Goal: Task Accomplishment & Management: Manage account settings

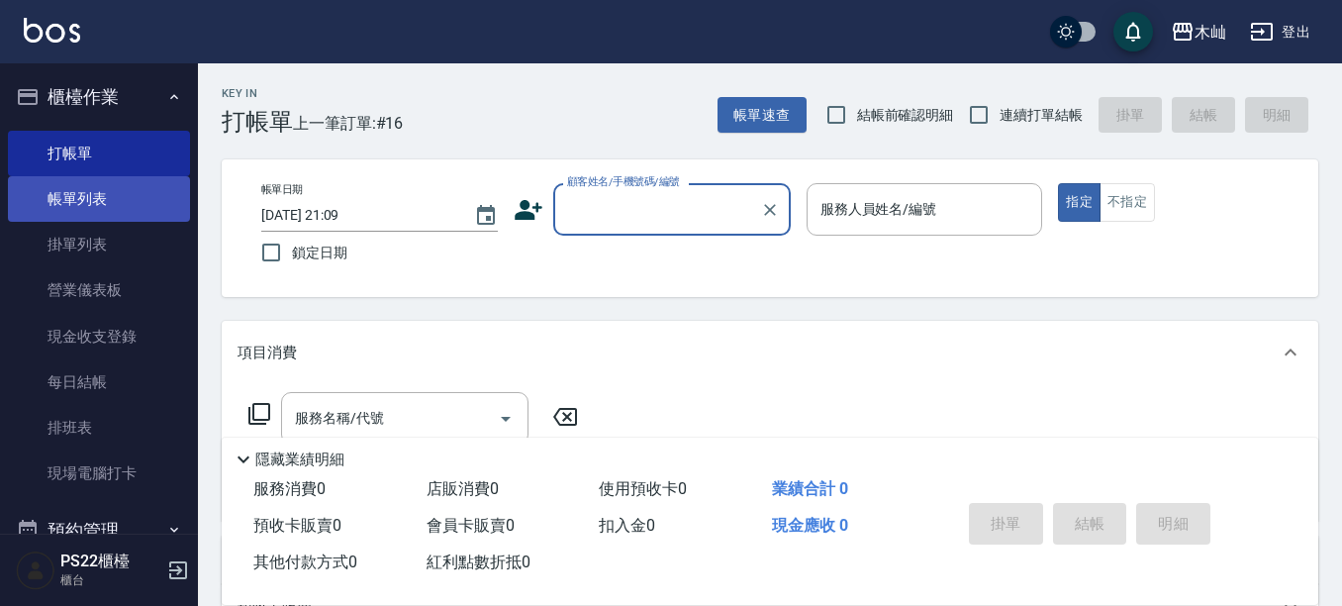
click at [76, 204] on link "帳單列表" at bounding box center [99, 199] width 182 height 46
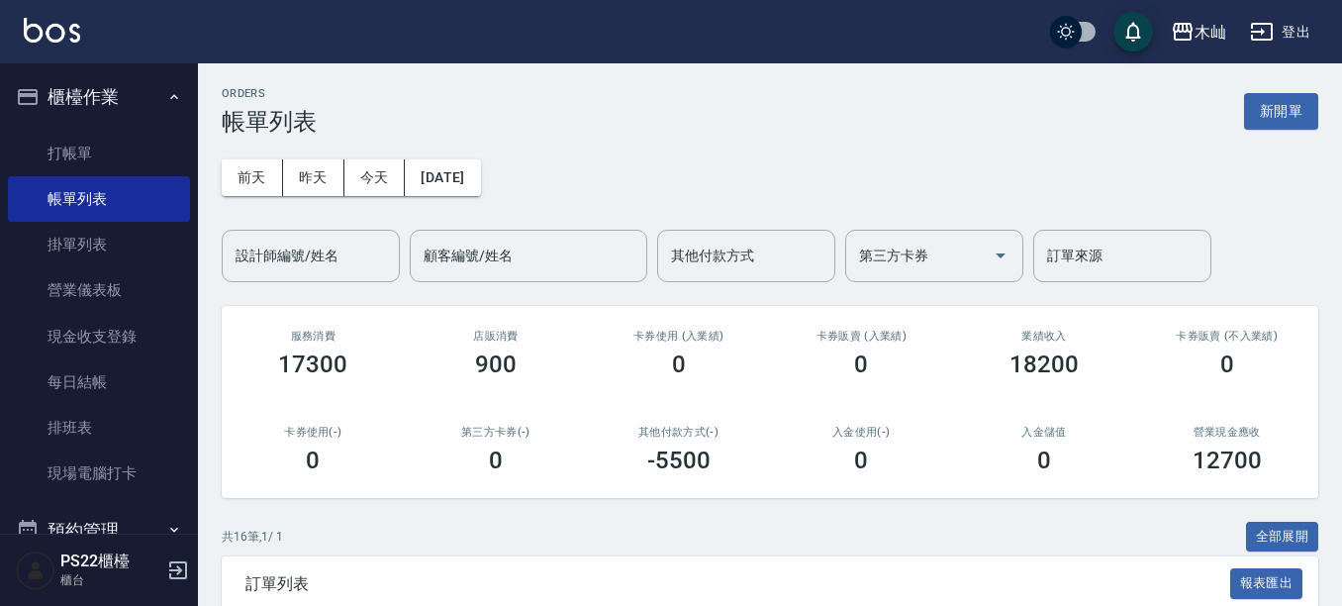
scroll to position [297, 0]
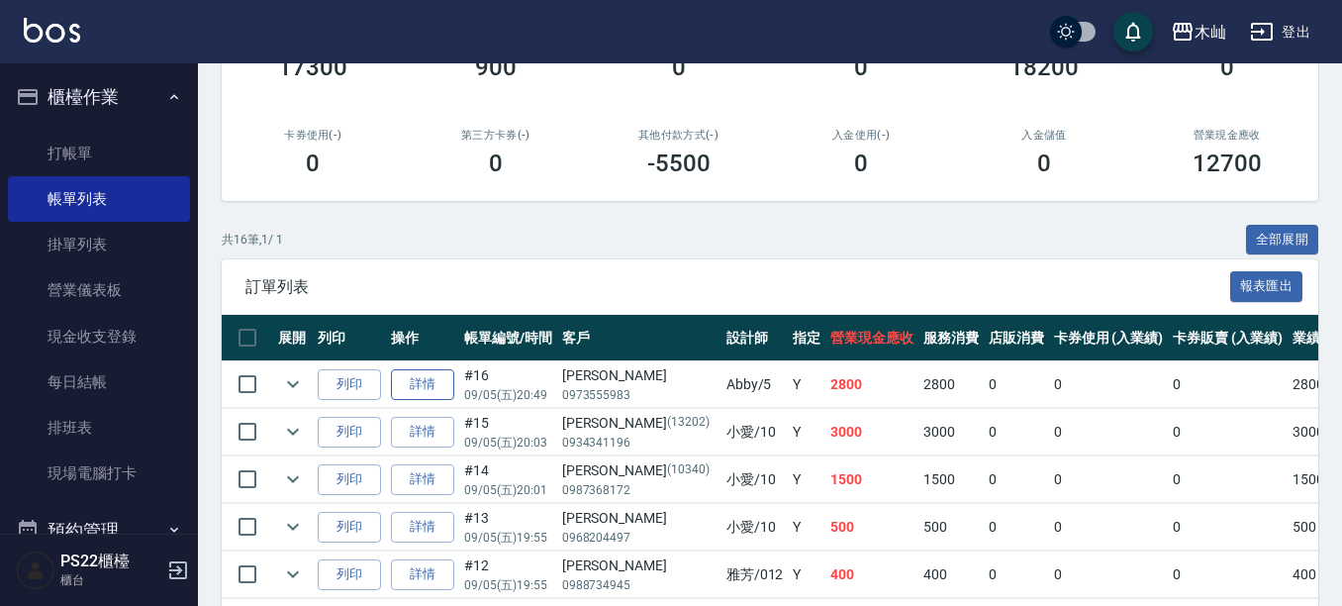
click at [418, 385] on link "詳情" at bounding box center [422, 384] width 63 height 31
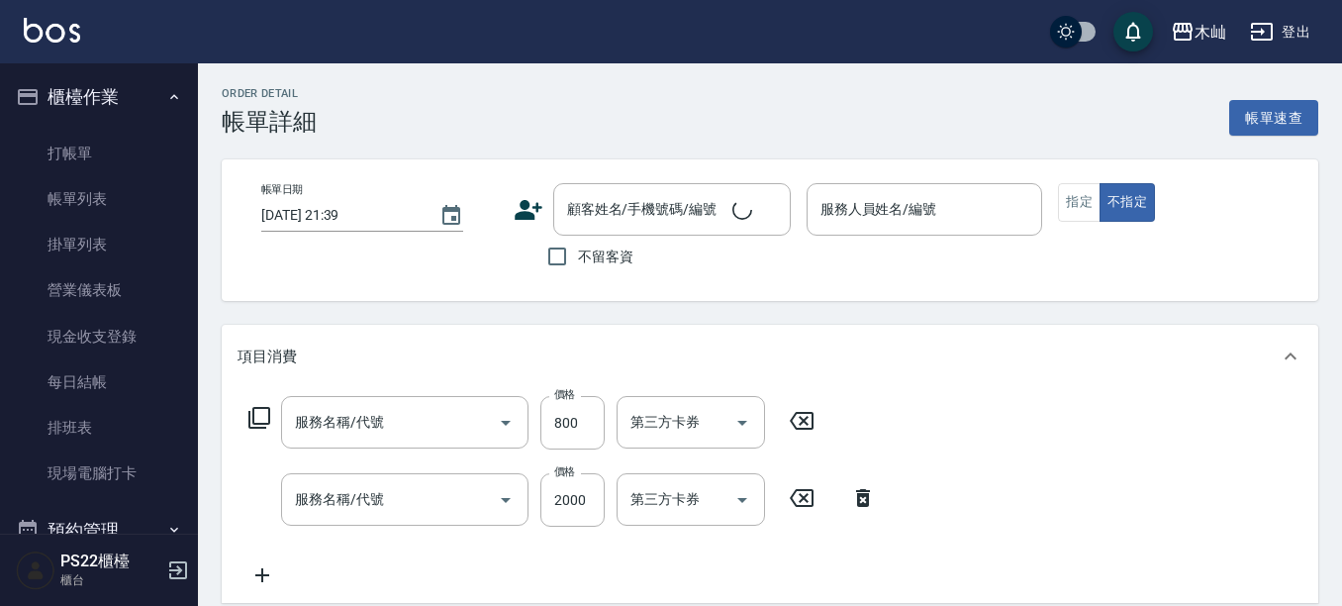
type input "[DATE] 20:49"
type input "Abby-5"
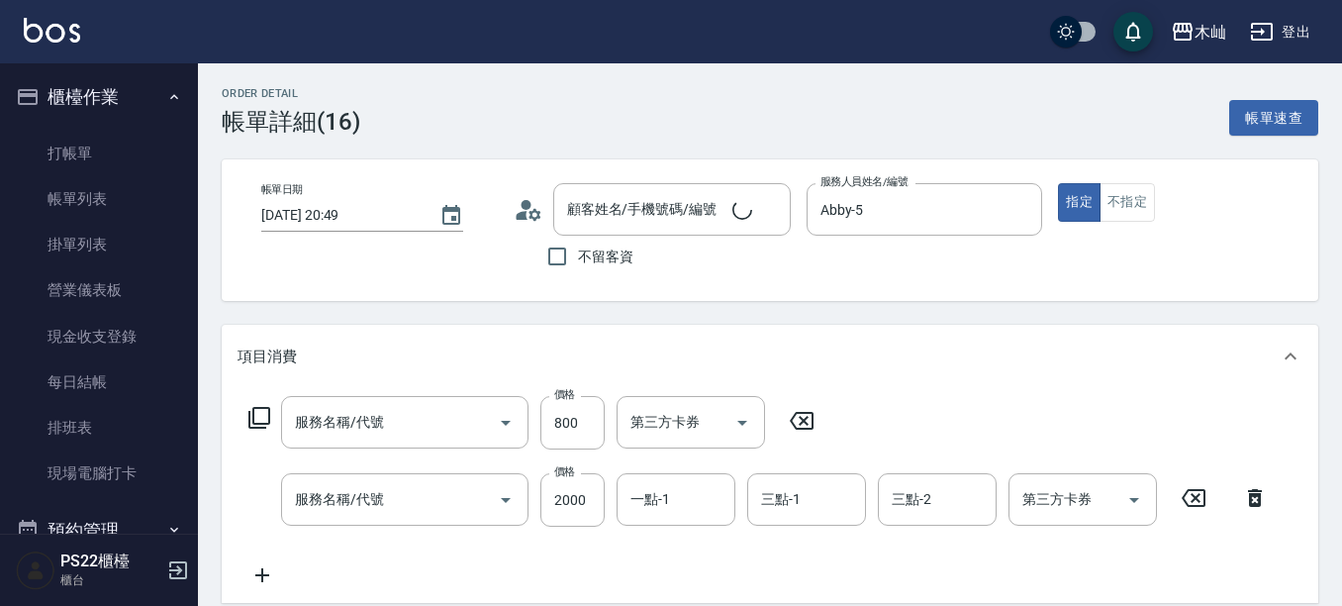
type input "肩帶下(髮長)(115)"
type input "A級頂級染髮(832)"
type input "[PERSON_NAME]/0973555983/"
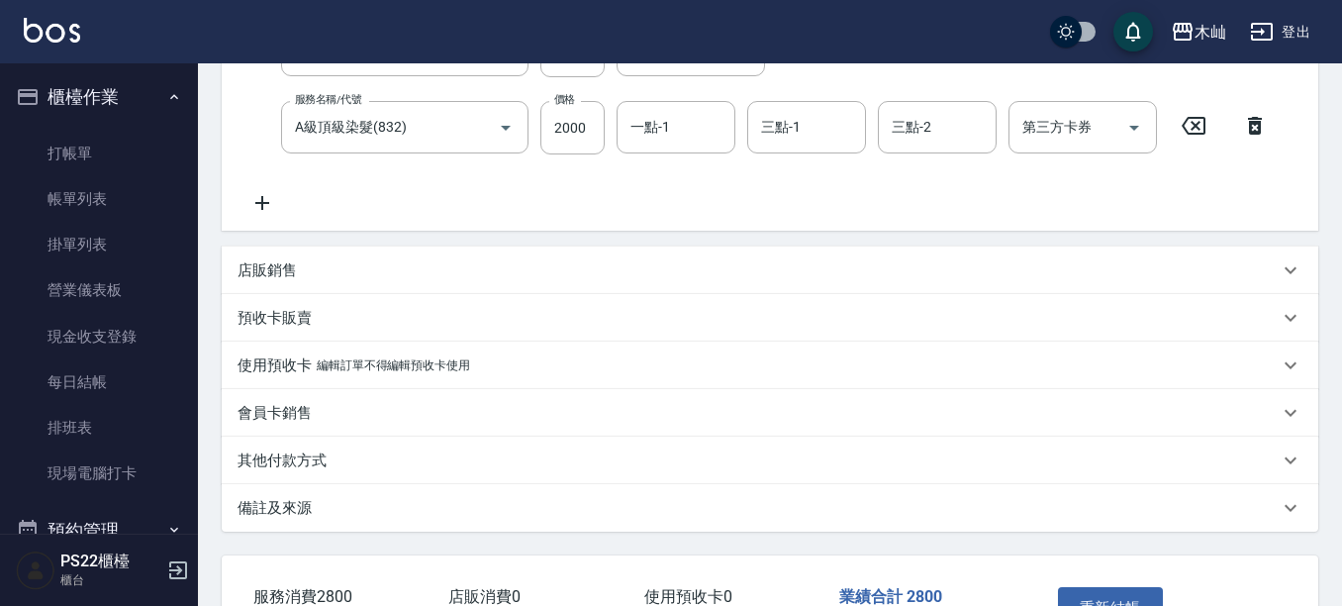
scroll to position [512, 0]
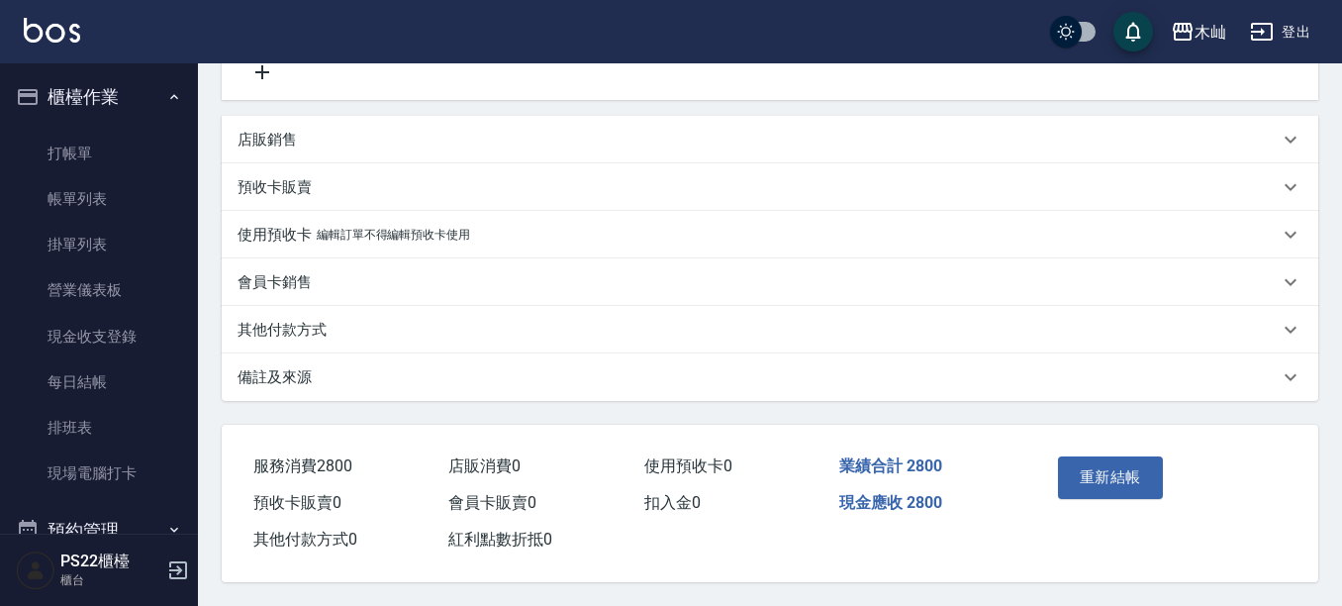
click at [316, 320] on p "其他付款方式" at bounding box center [282, 330] width 89 height 21
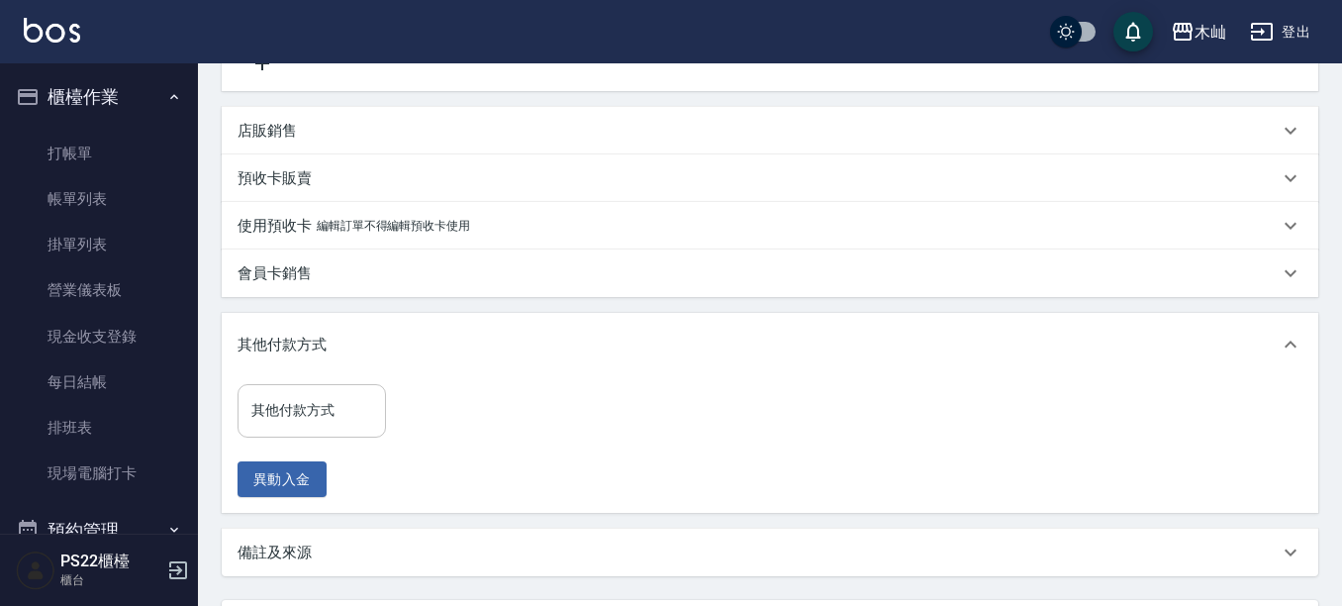
click at [365, 423] on input "其他付款方式" at bounding box center [311, 410] width 131 height 35
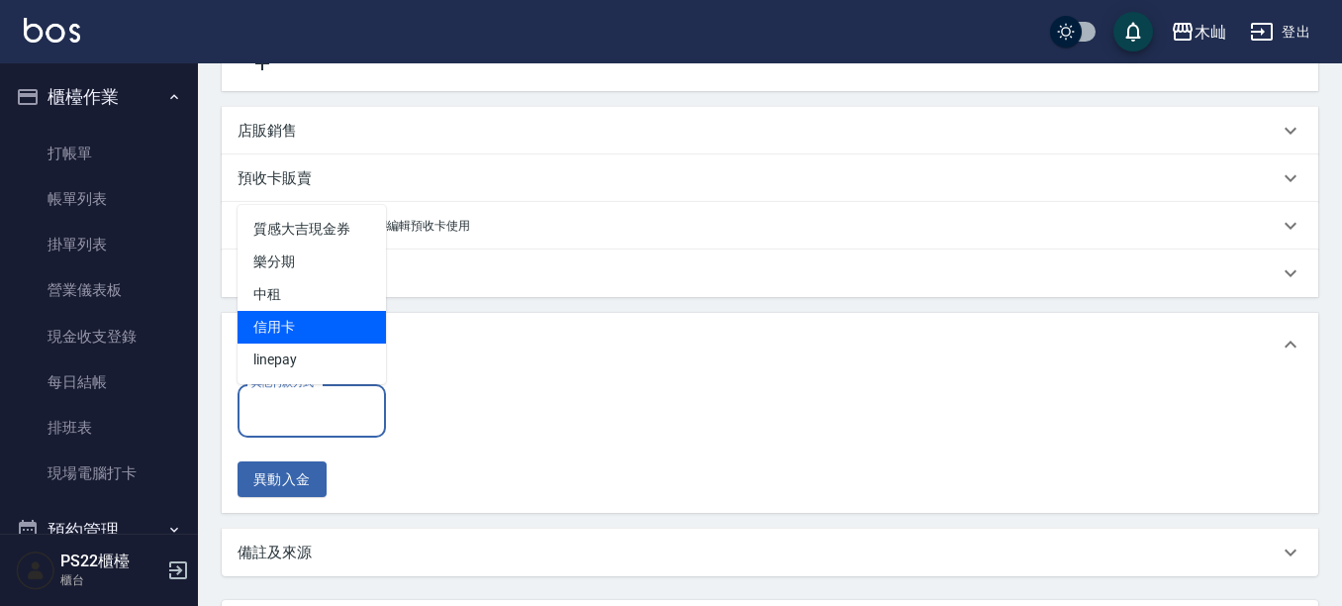
click at [309, 325] on span "信用卡" at bounding box center [312, 327] width 148 height 33
type input "信用卡"
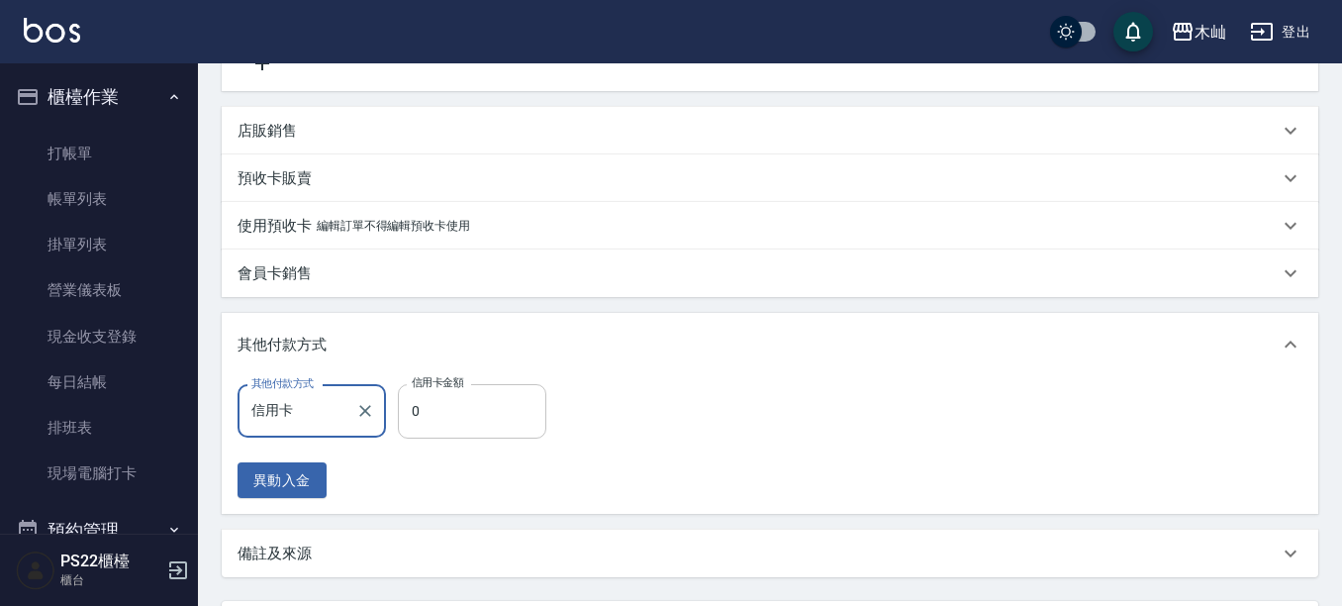
click at [445, 405] on input "0" at bounding box center [472, 410] width 148 height 53
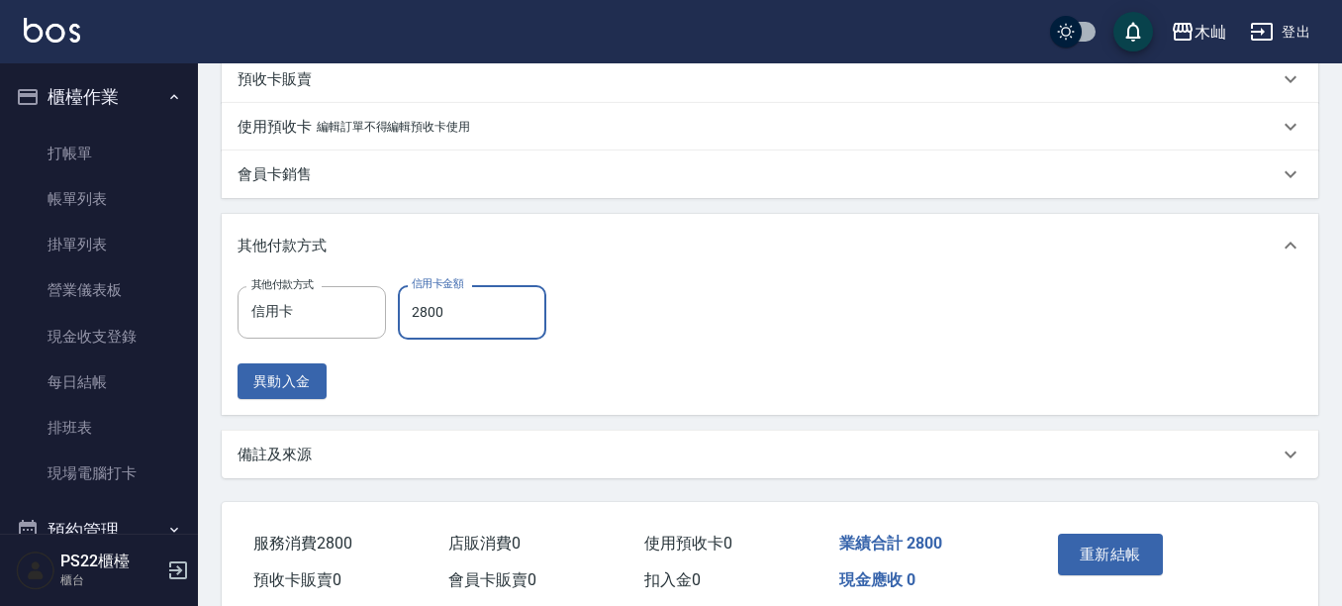
scroll to position [697, 0]
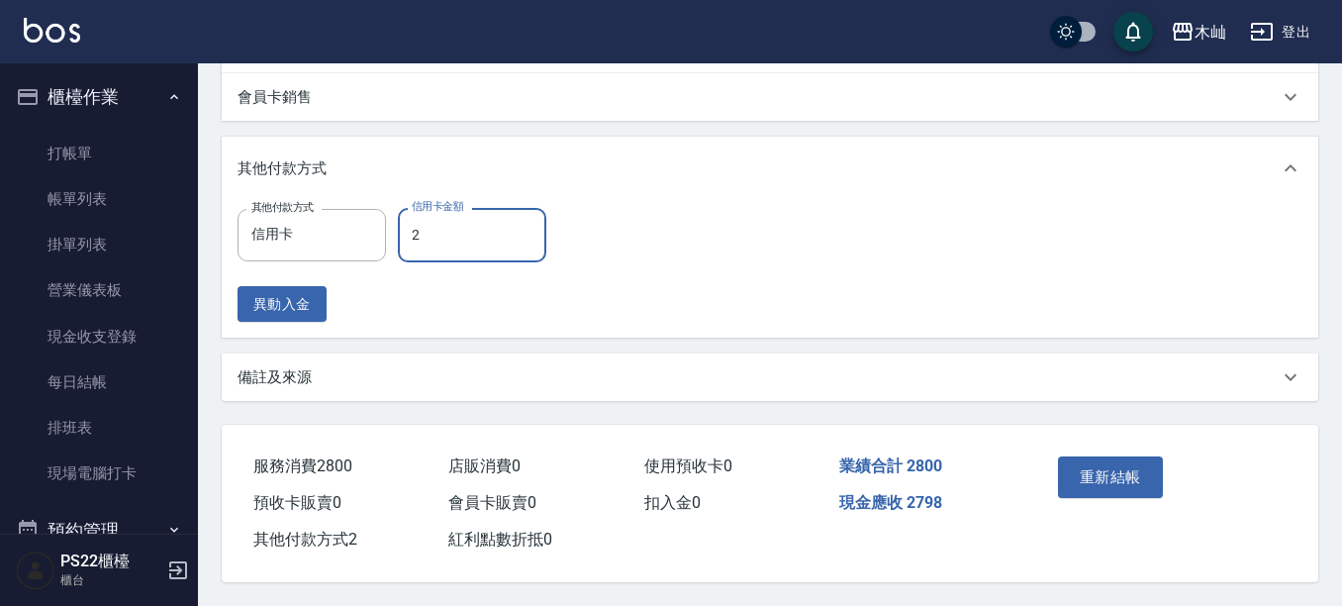
type input "0"
click at [312, 218] on input "信用卡" at bounding box center [296, 235] width 101 height 35
click at [435, 158] on div "其他付款方式" at bounding box center [758, 168] width 1041 height 21
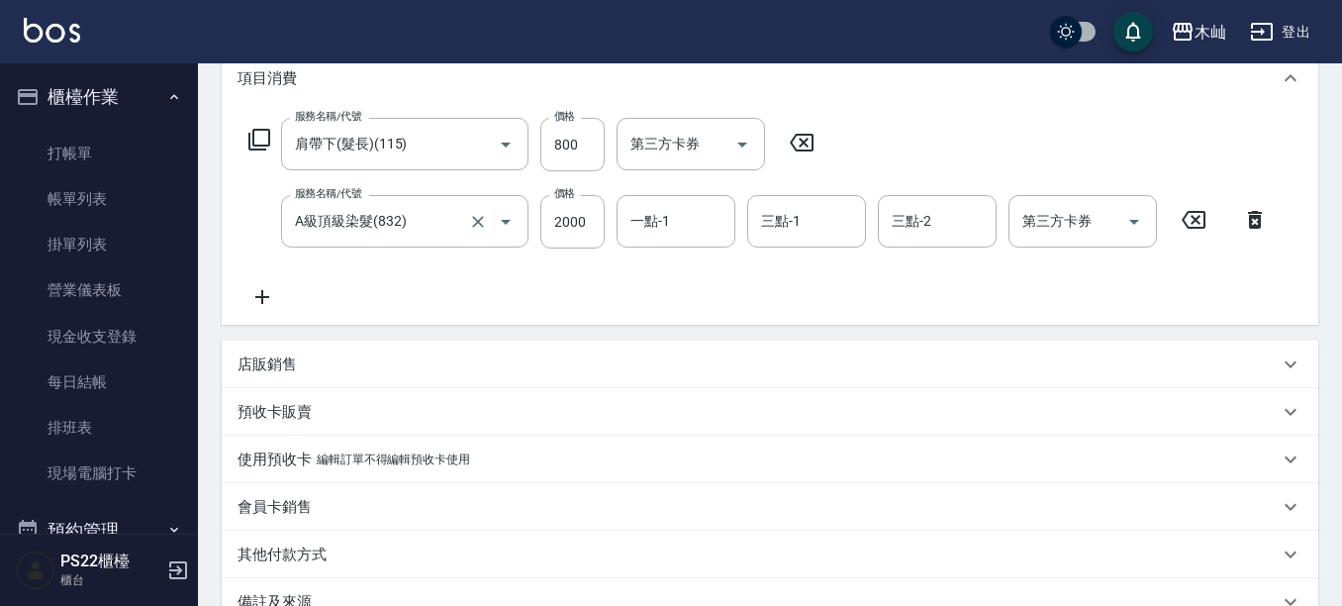
scroll to position [512, 0]
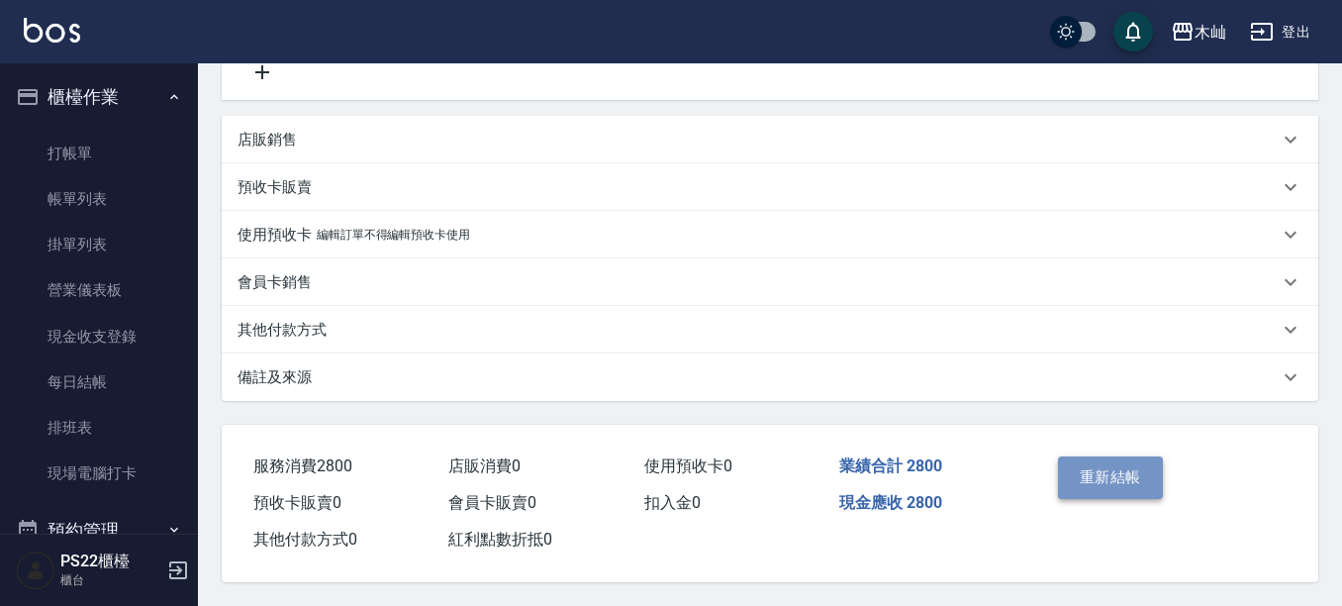
click at [1090, 473] on button "重新結帳" at bounding box center [1110, 477] width 105 height 42
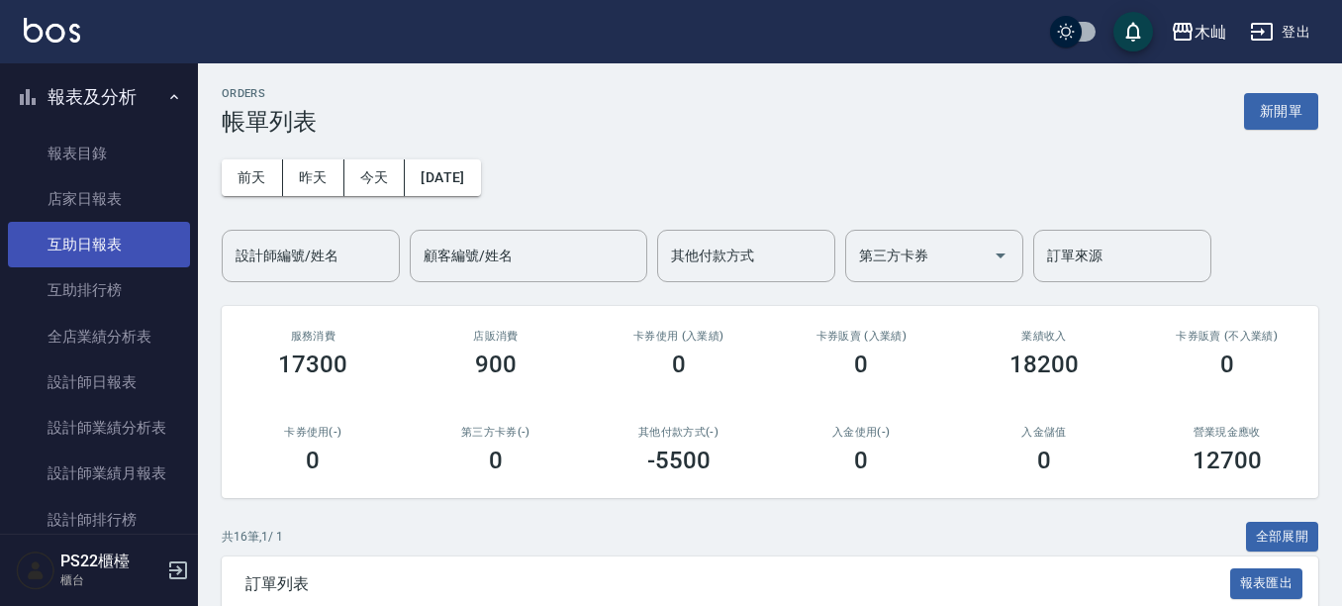
scroll to position [693, 0]
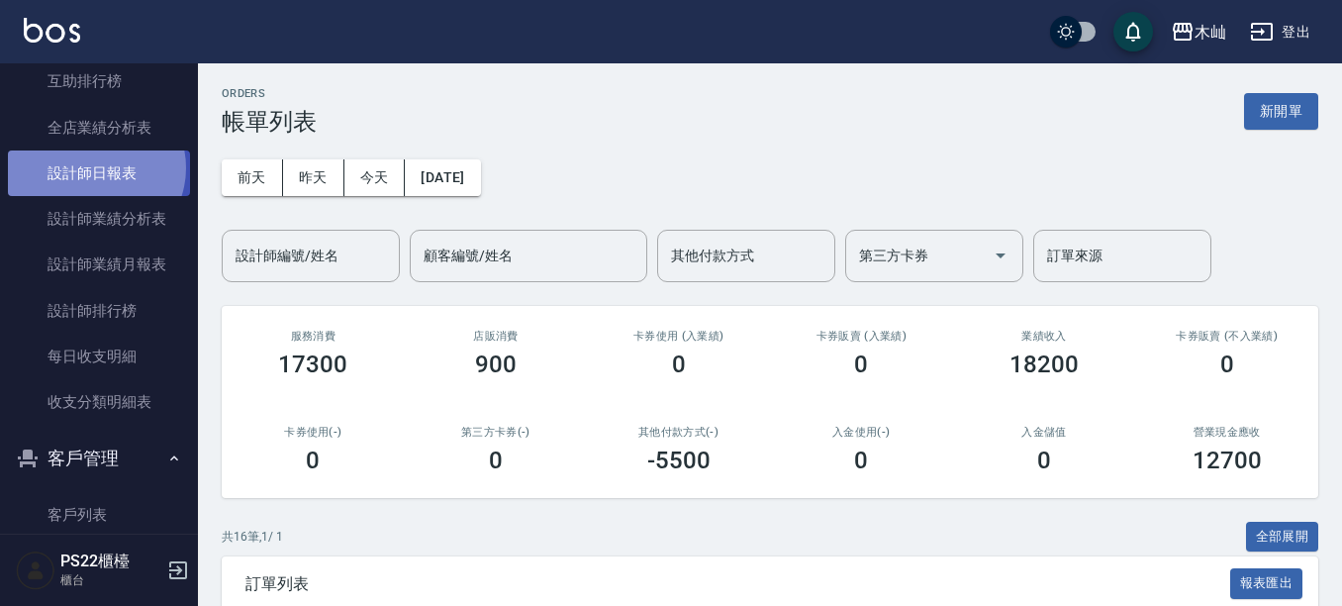
click at [93, 168] on link "設計師日報表" at bounding box center [99, 173] width 182 height 46
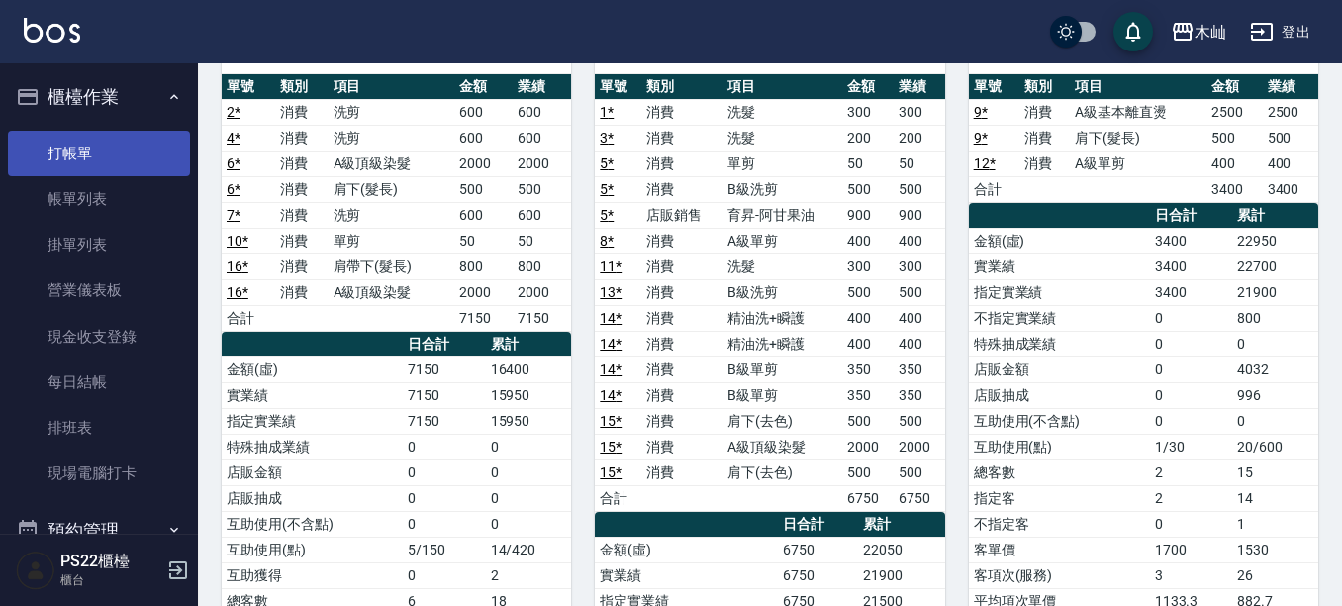
click at [91, 154] on link "打帳單" at bounding box center [99, 154] width 182 height 46
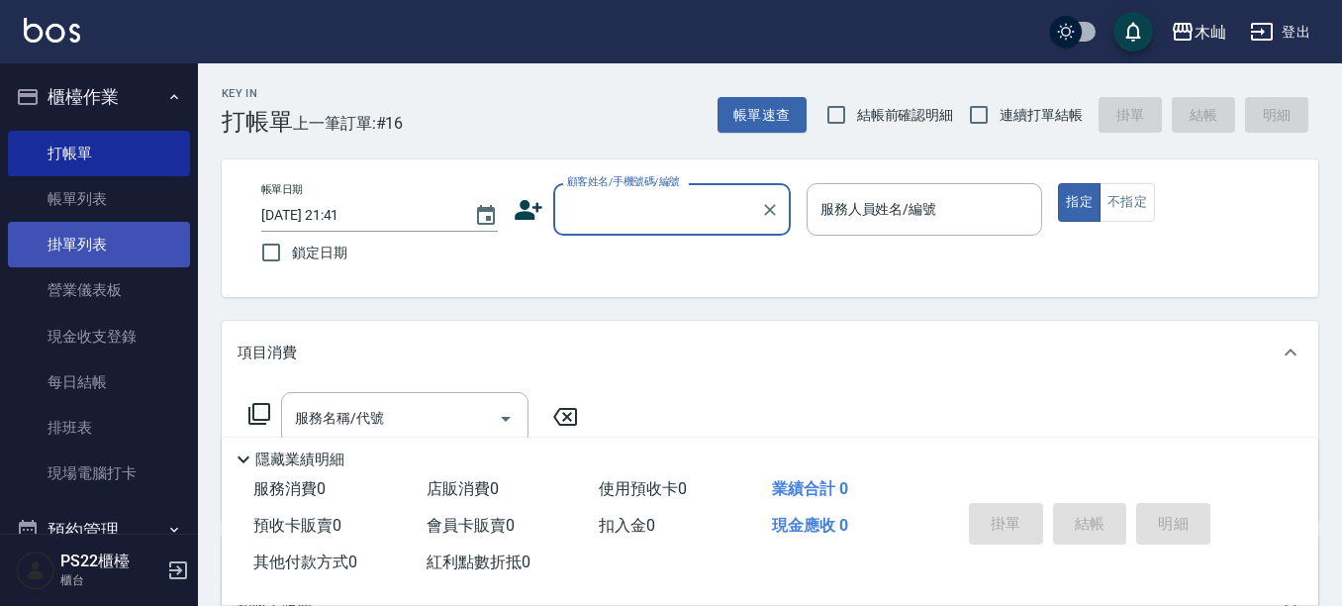
click at [155, 201] on link "帳單列表" at bounding box center [99, 199] width 182 height 46
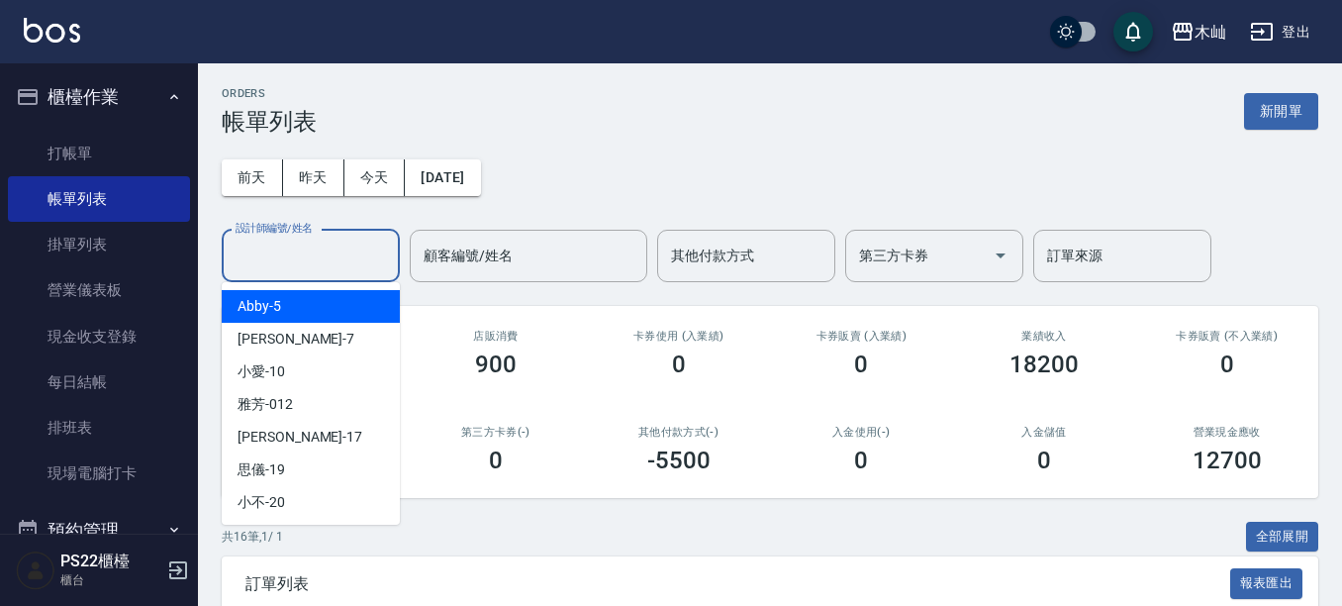
click at [353, 256] on input "設計師編號/姓名" at bounding box center [311, 255] width 160 height 35
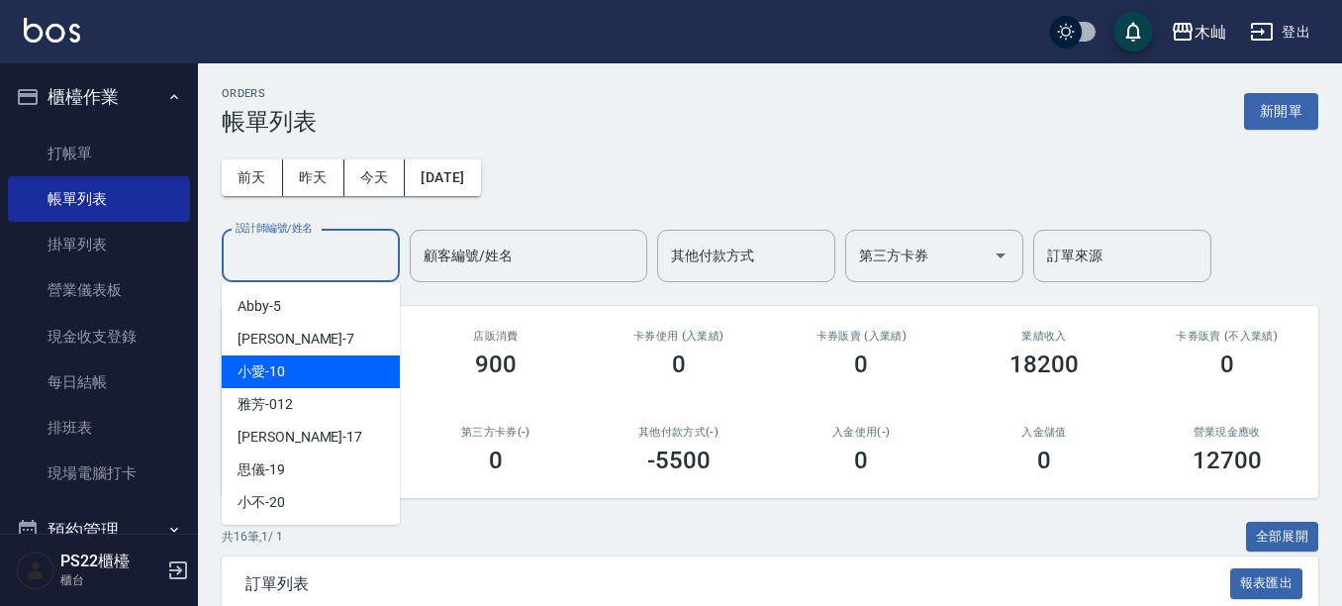
click at [341, 394] on div "雅芳 -012" at bounding box center [311, 404] width 178 height 33
type input "雅芳-012"
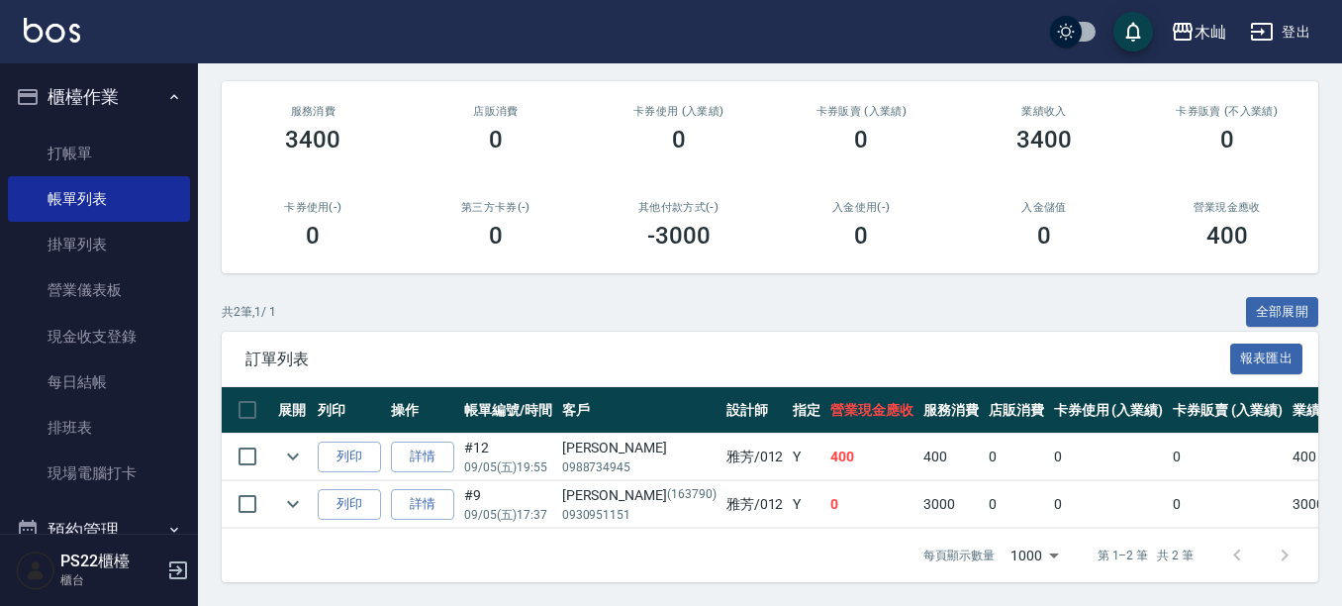
scroll to position [241, 0]
click at [97, 157] on link "打帳單" at bounding box center [99, 154] width 182 height 46
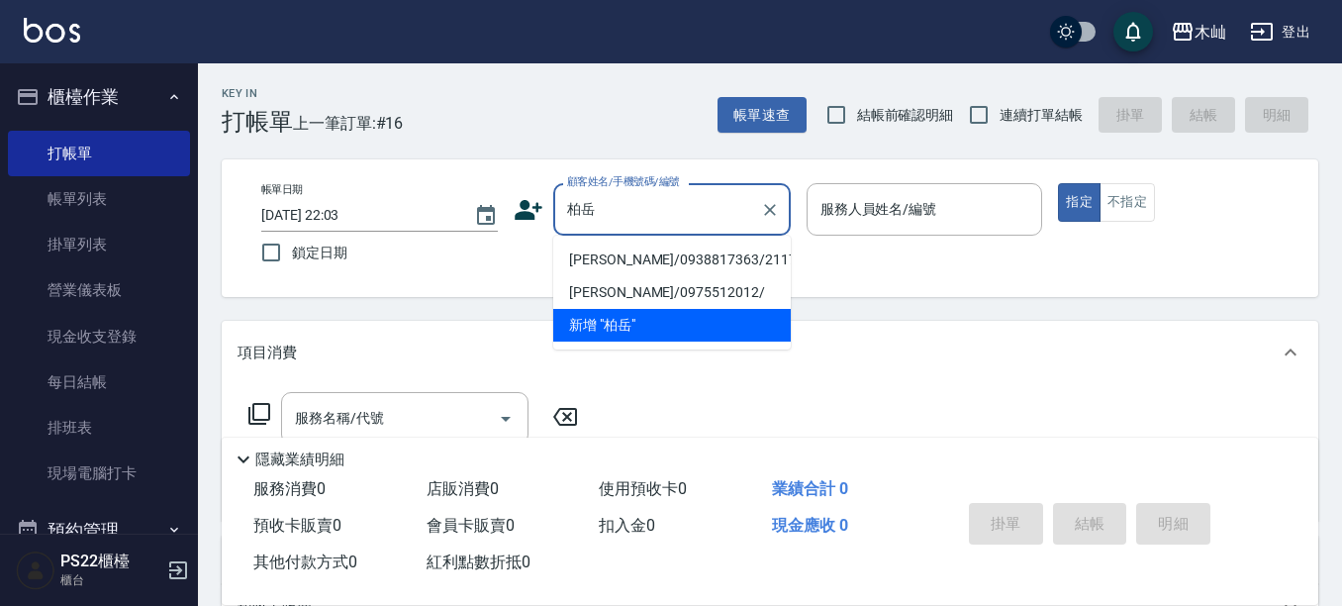
click at [650, 245] on li "[PERSON_NAME]/0938817363/21173" at bounding box center [672, 259] width 238 height 33
type input "[PERSON_NAME]/0938817363/21173"
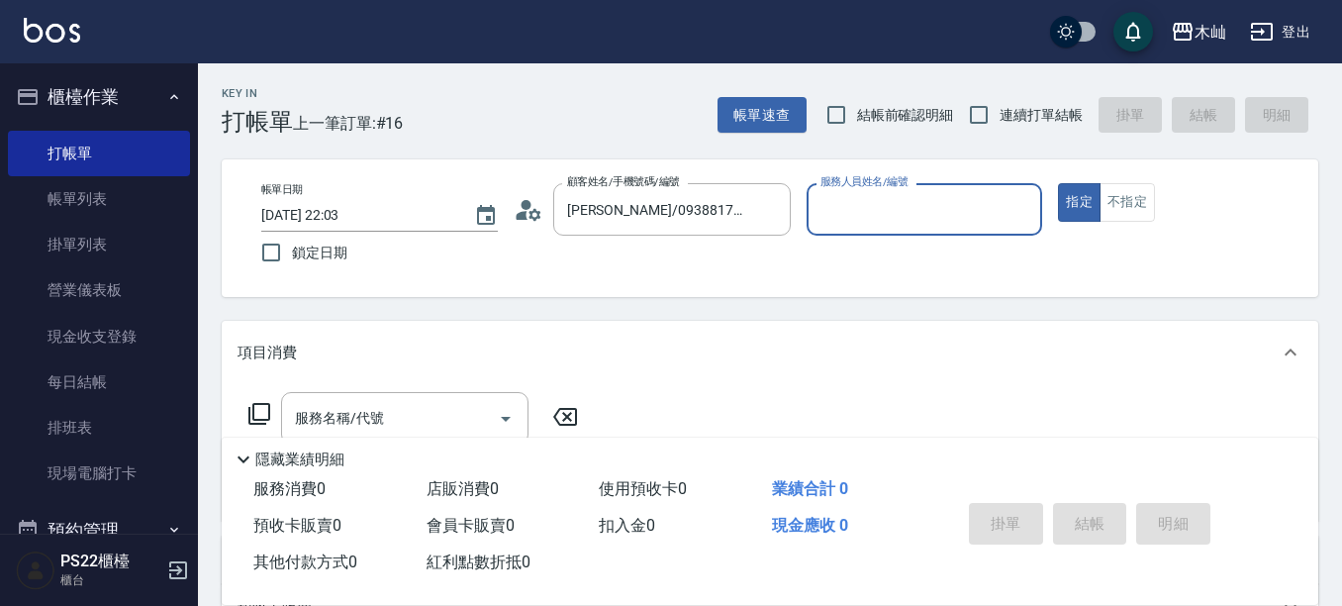
type input "雅芳-012"
click at [477, 409] on input "服務名稱/代號" at bounding box center [390, 418] width 200 height 35
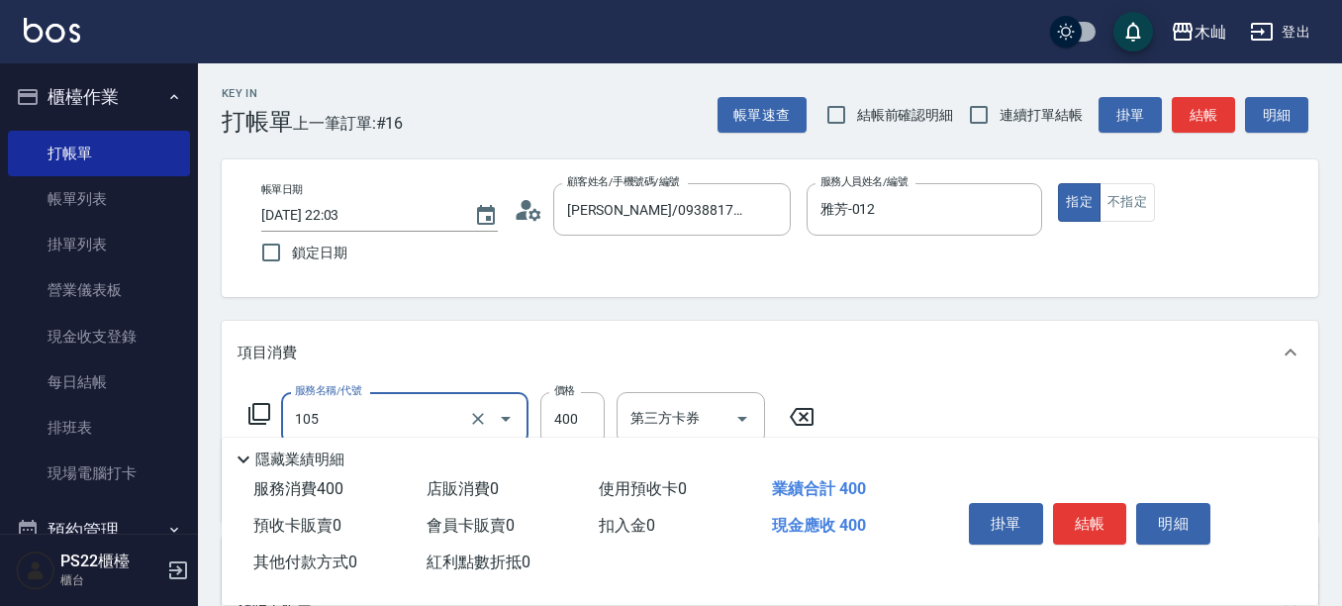
type input "A級單剪(105)"
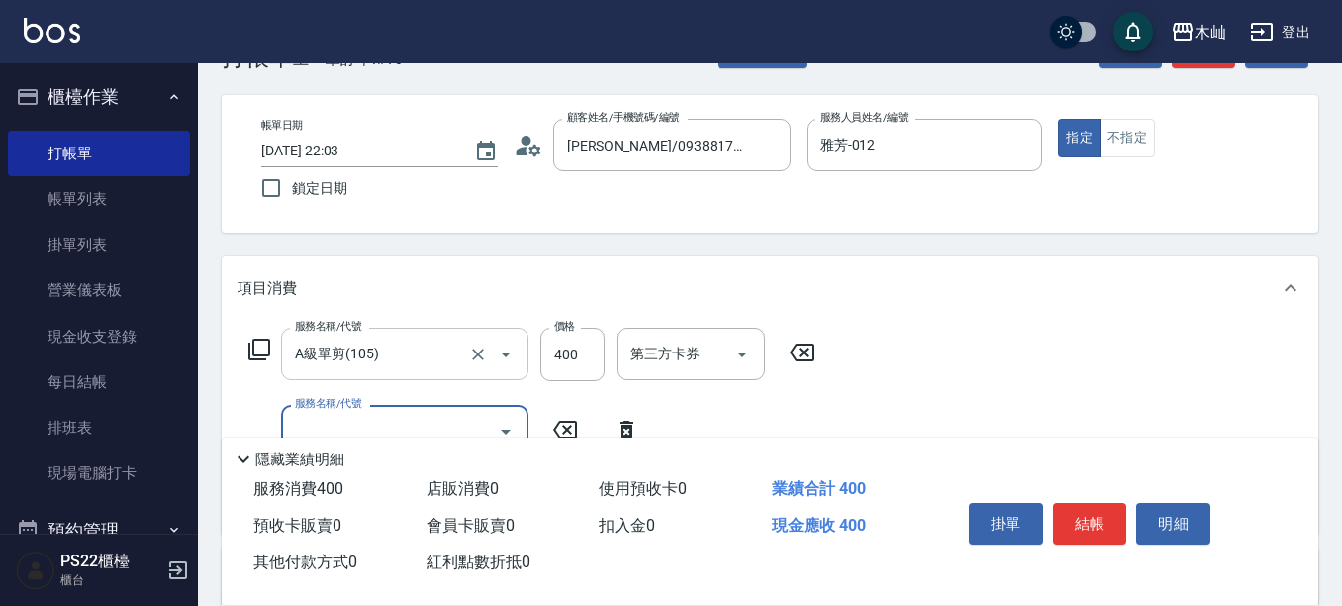
scroll to position [99, 0]
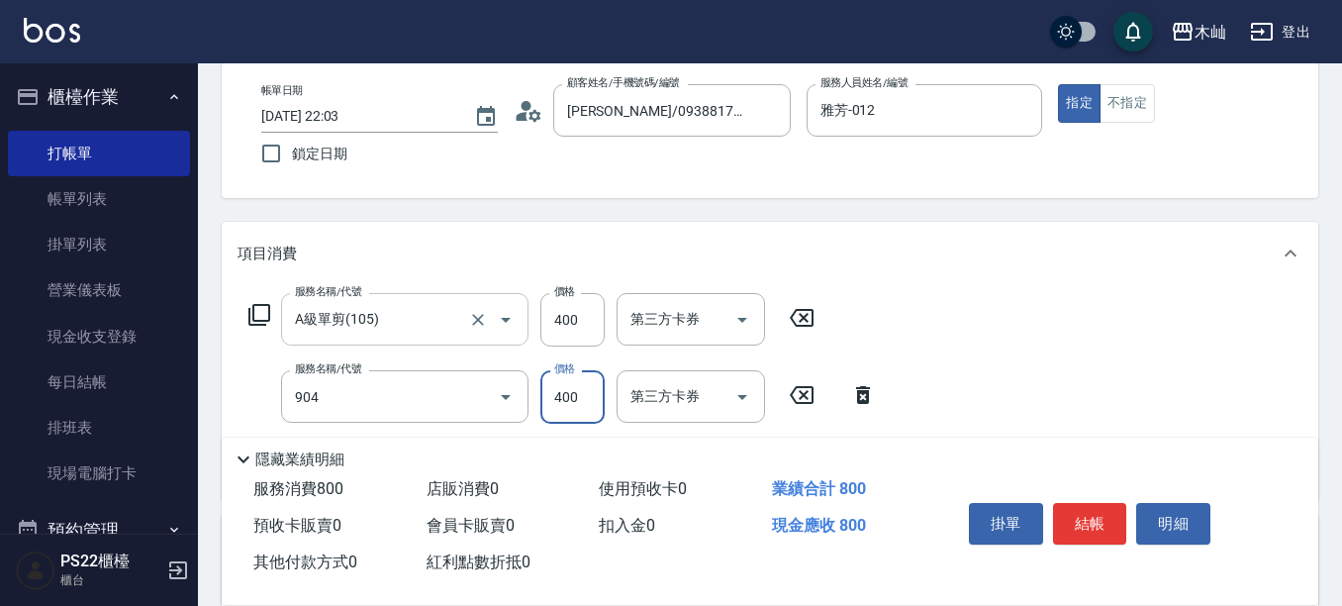
type input "精油洗+瞬護(904)"
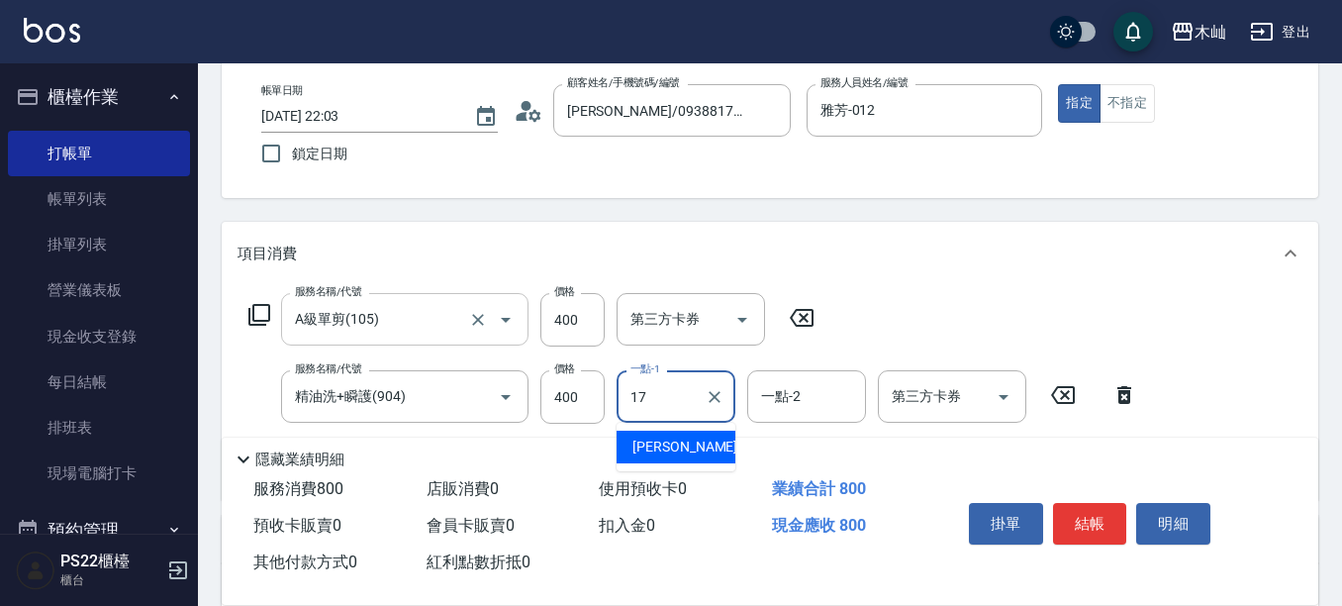
type input "[PERSON_NAME]-17"
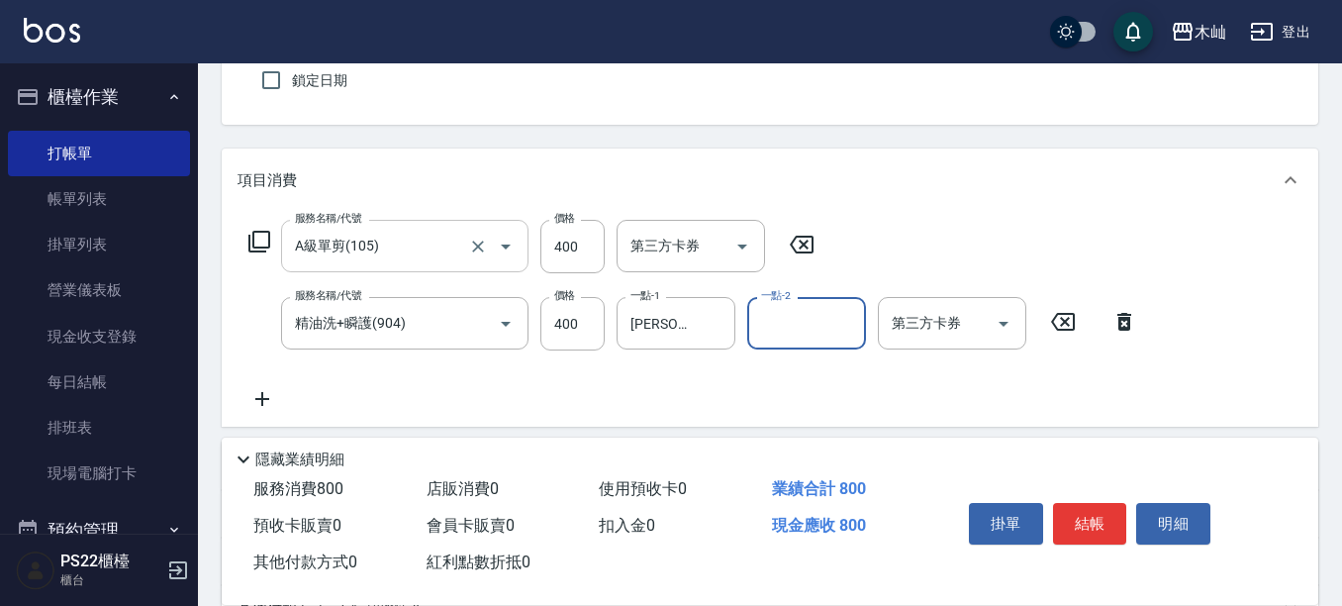
scroll to position [297, 0]
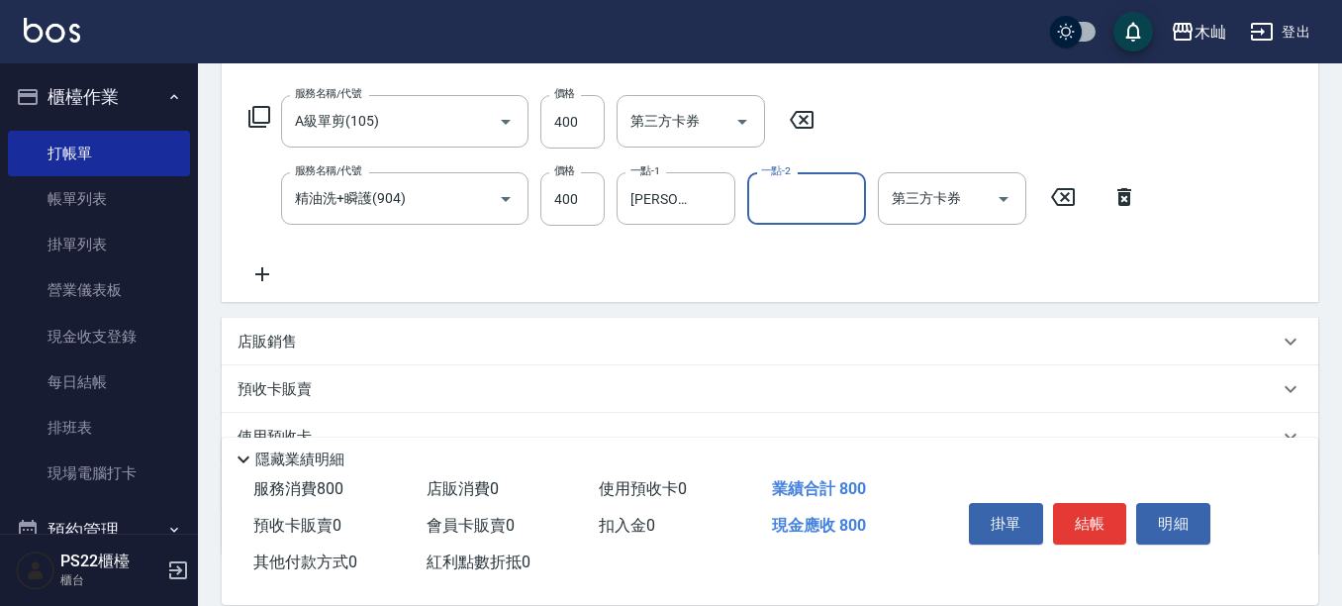
click at [286, 342] on p "店販銷售" at bounding box center [267, 342] width 59 height 21
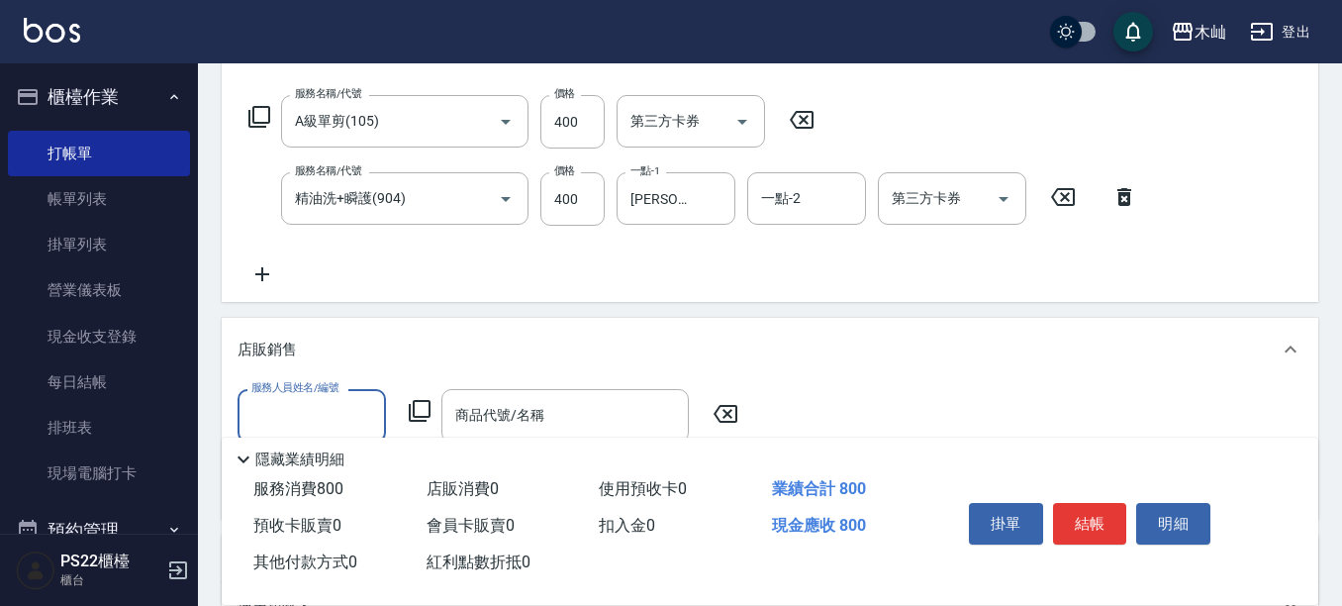
scroll to position [0, 0]
type input "雅芳-012"
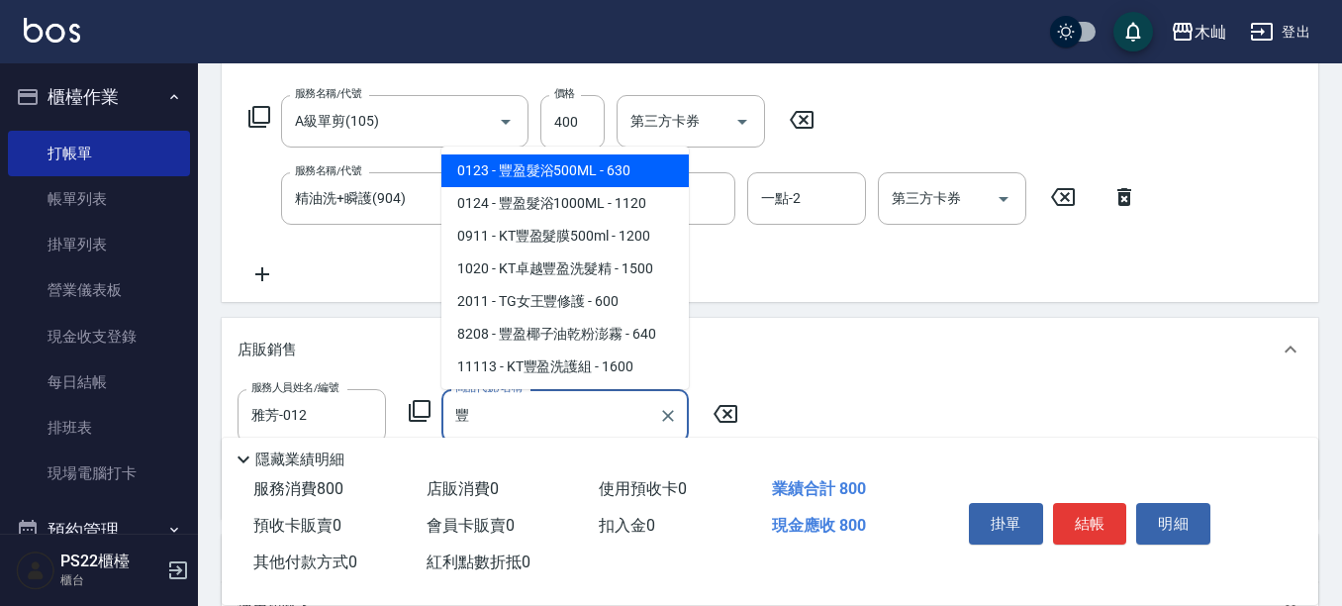
click at [579, 173] on span "0123 - 豐盈髮浴500ML - 630" at bounding box center [564, 170] width 247 height 33
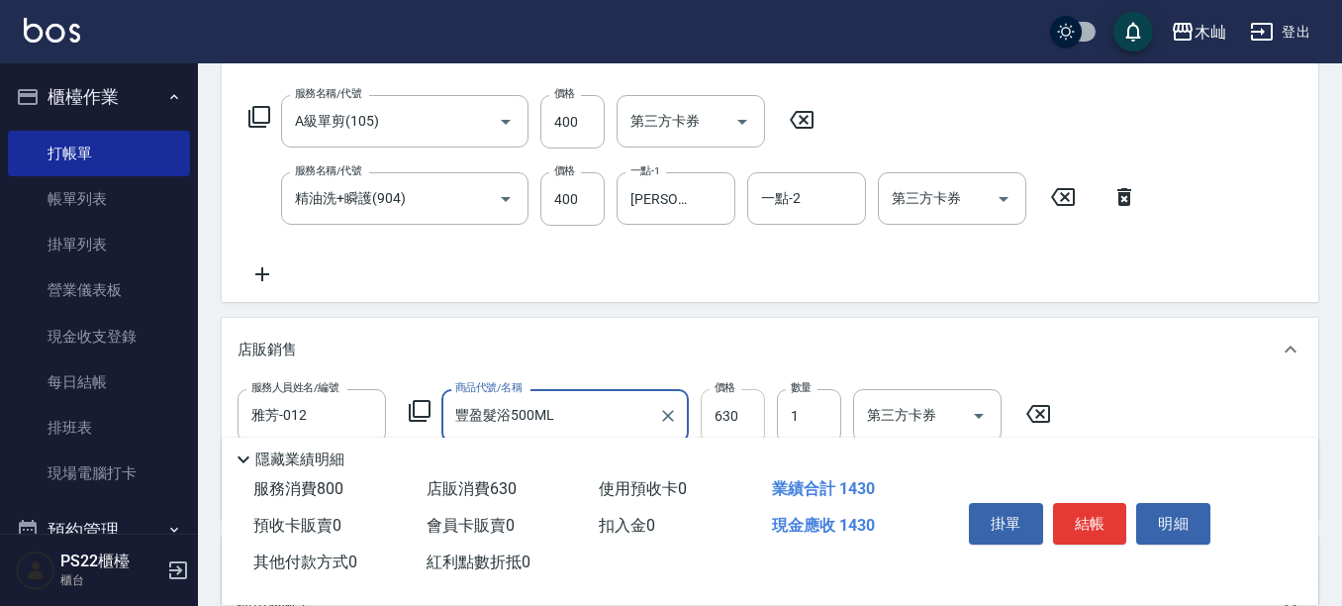
type input "豐盈髮浴500ML"
click at [756, 411] on input "630" at bounding box center [733, 415] width 64 height 53
type input "567"
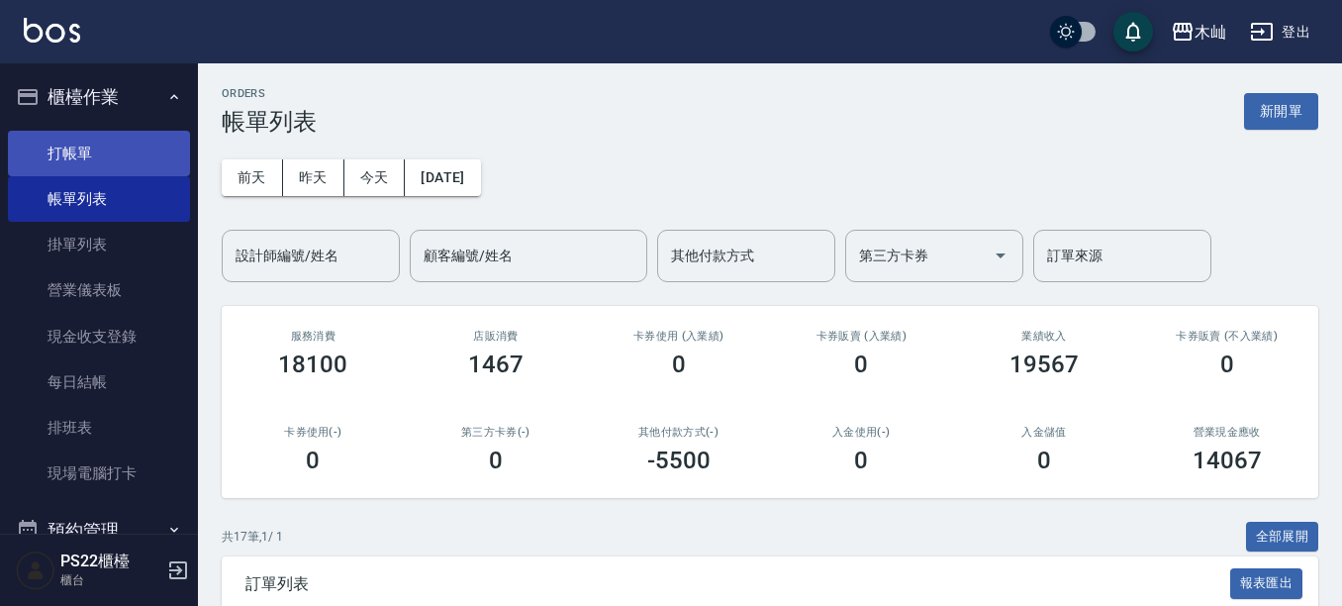
click at [71, 141] on link "打帳單" at bounding box center [99, 154] width 182 height 46
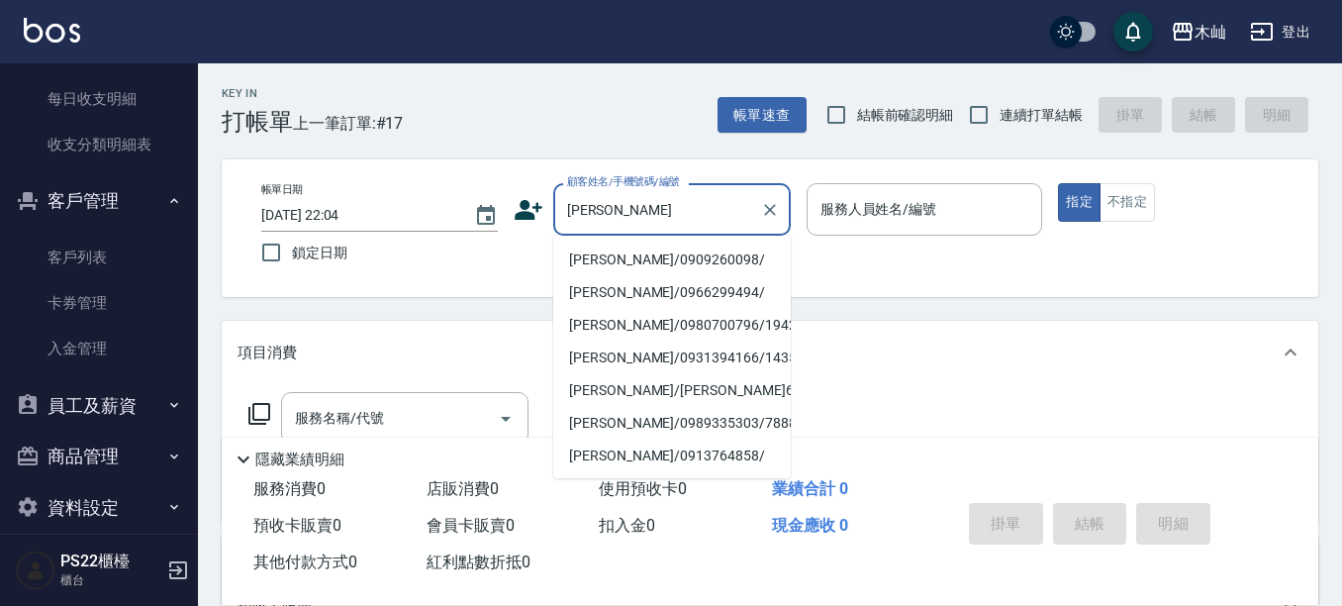
scroll to position [973, 0]
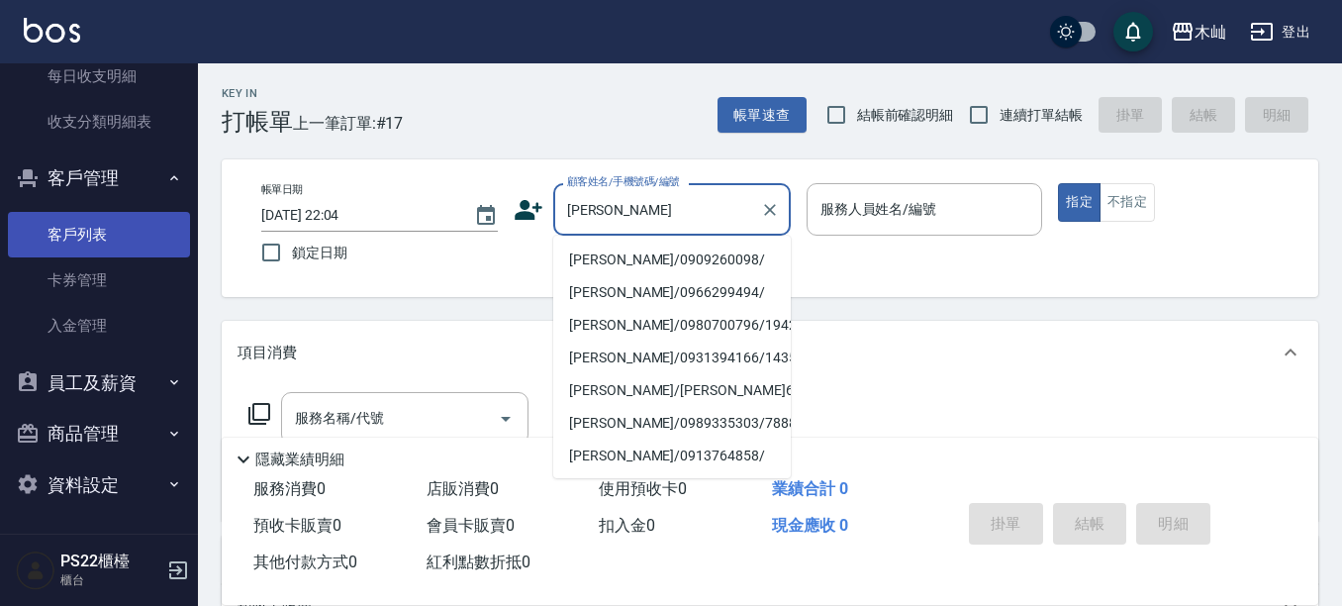
type input "[PERSON_NAME]"
click at [85, 241] on link "客戶列表" at bounding box center [99, 235] width 182 height 46
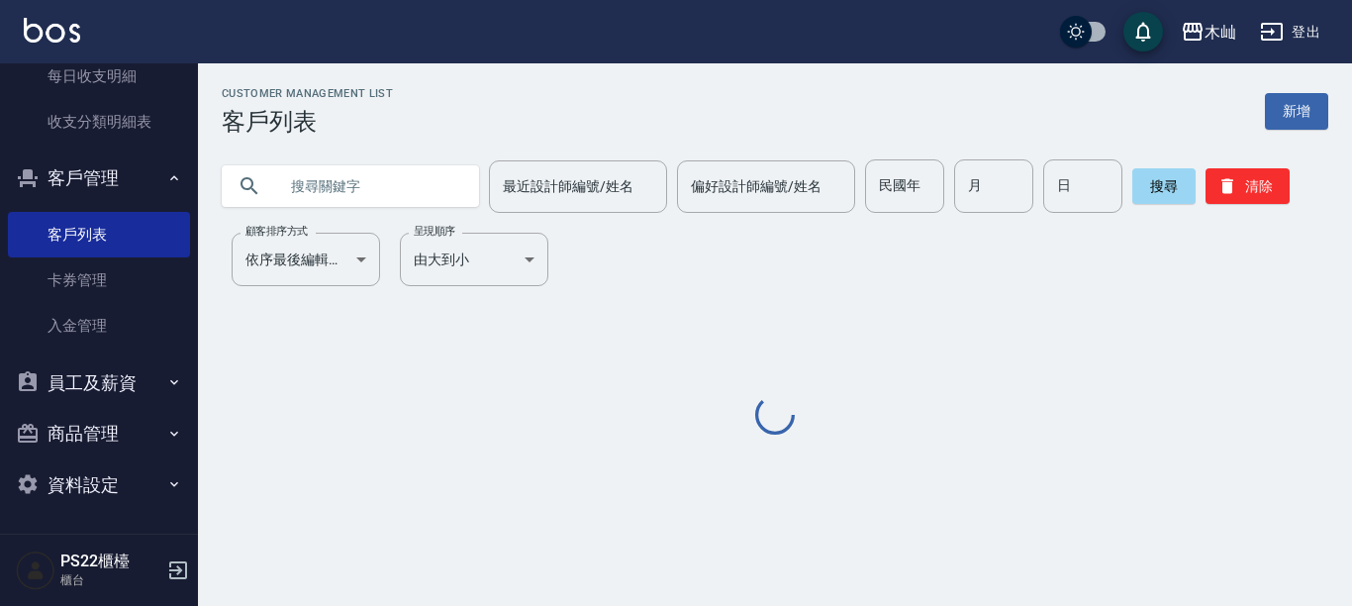
click at [373, 176] on input "text" at bounding box center [370, 185] width 186 height 53
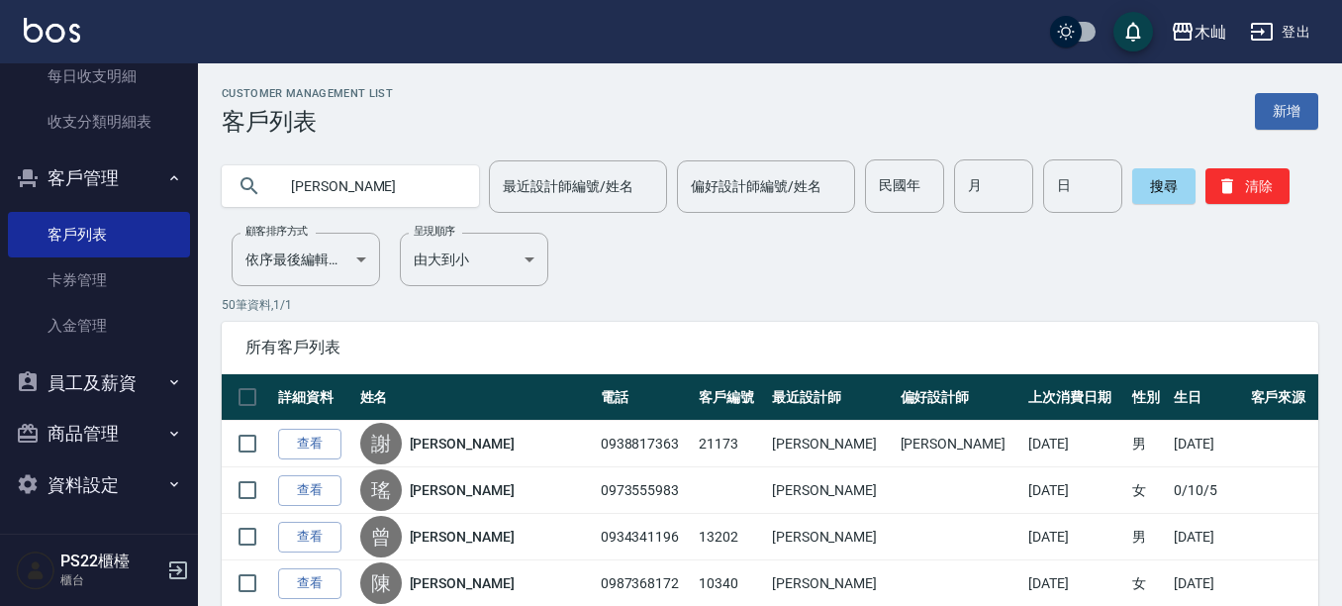
type input "[PERSON_NAME]"
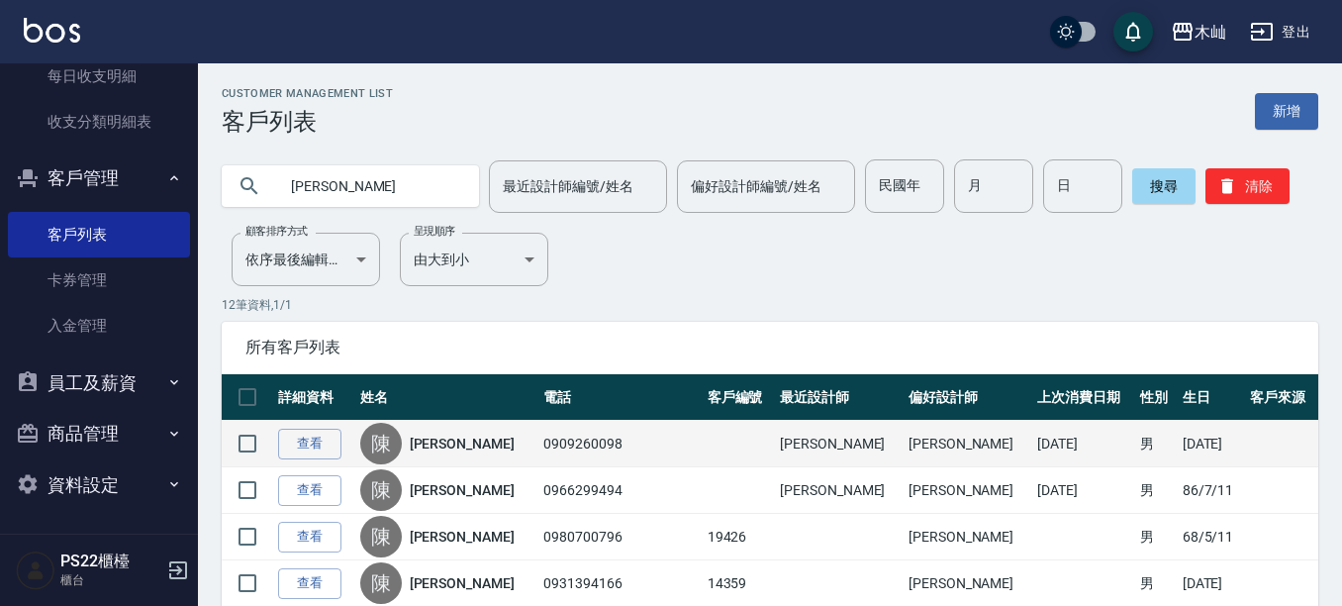
click at [589, 442] on td "0909260098" at bounding box center [619, 444] width 163 height 47
copy td "0909260098"
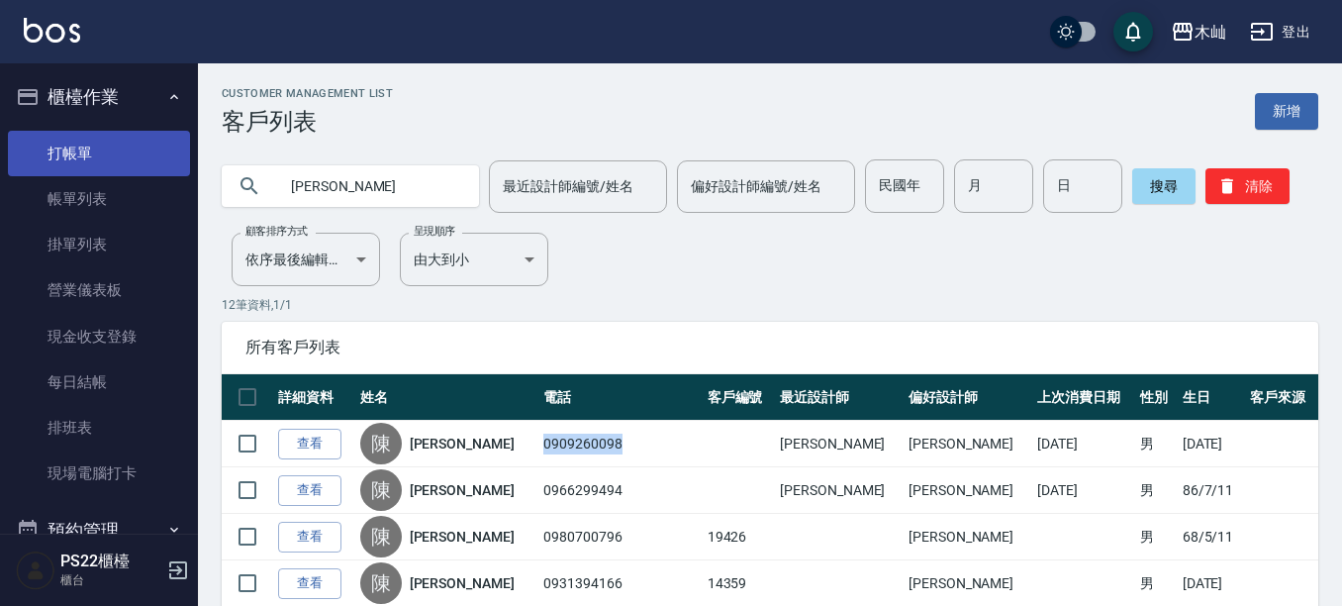
click at [111, 151] on link "打帳單" at bounding box center [99, 154] width 182 height 46
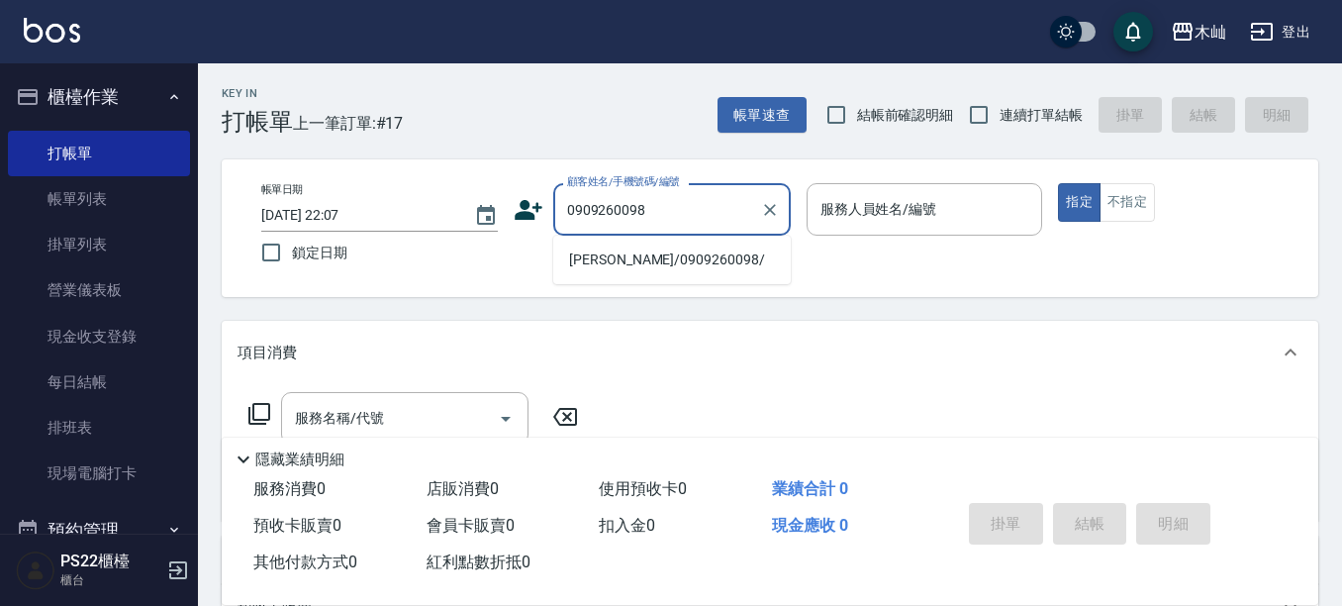
click at [667, 258] on li "[PERSON_NAME]/0909260098/" at bounding box center [672, 259] width 238 height 33
type input "[PERSON_NAME]/0909260098/"
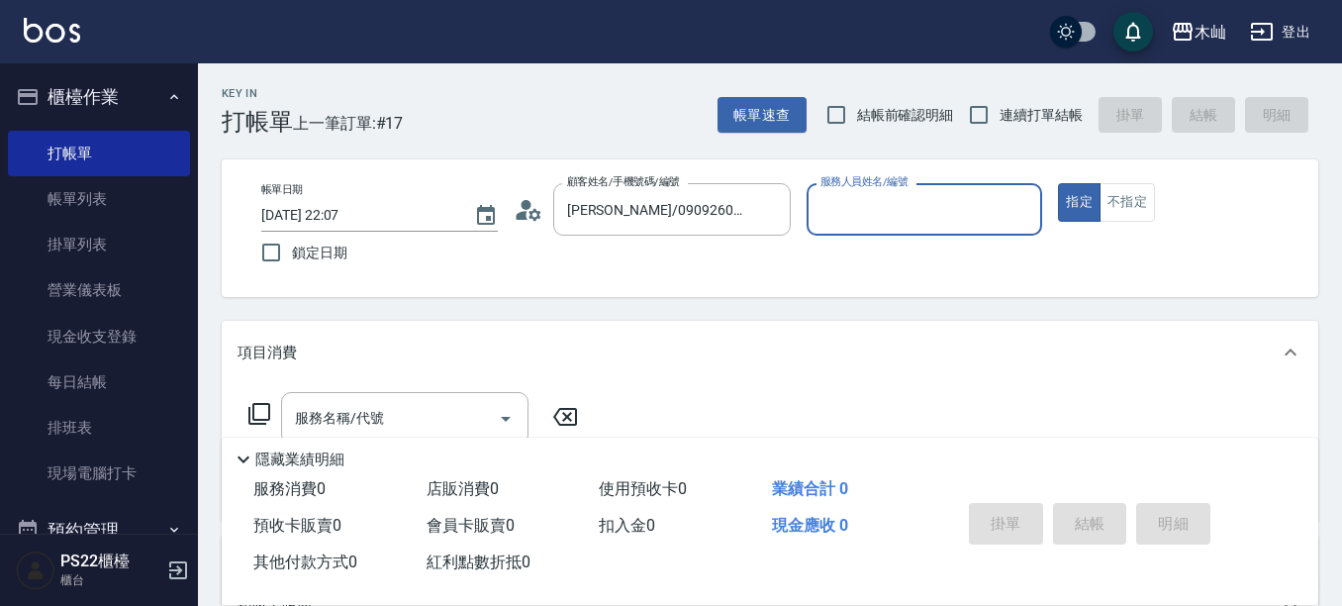
type input "雅芳-012"
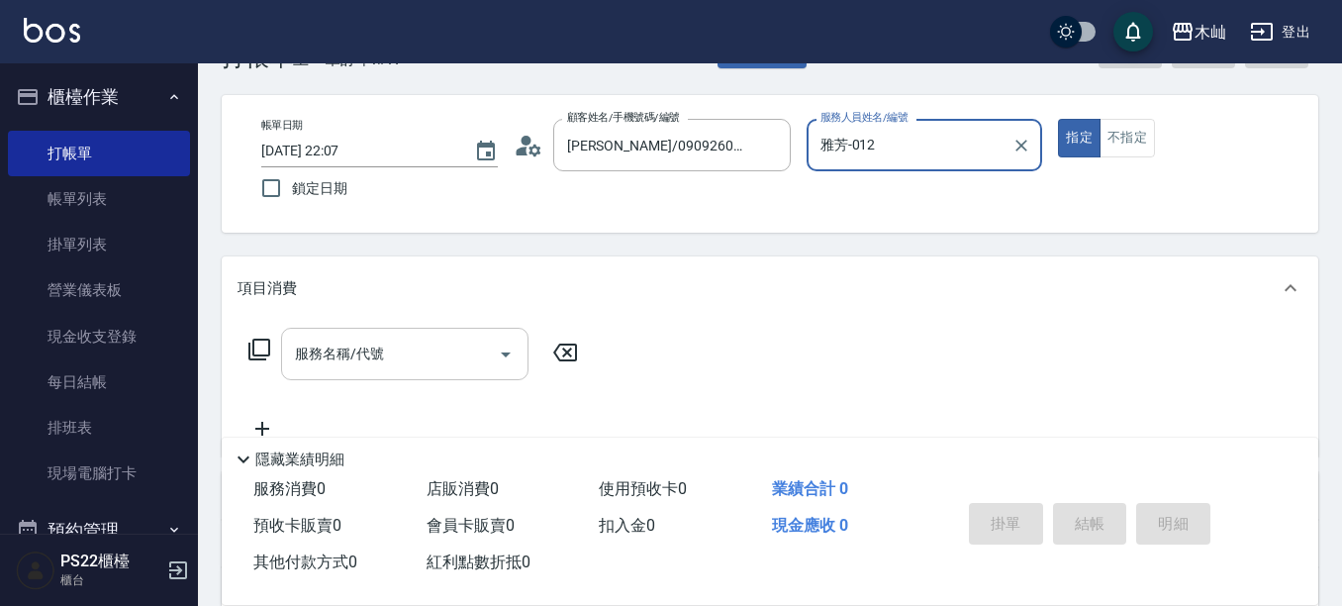
scroll to position [99, 0]
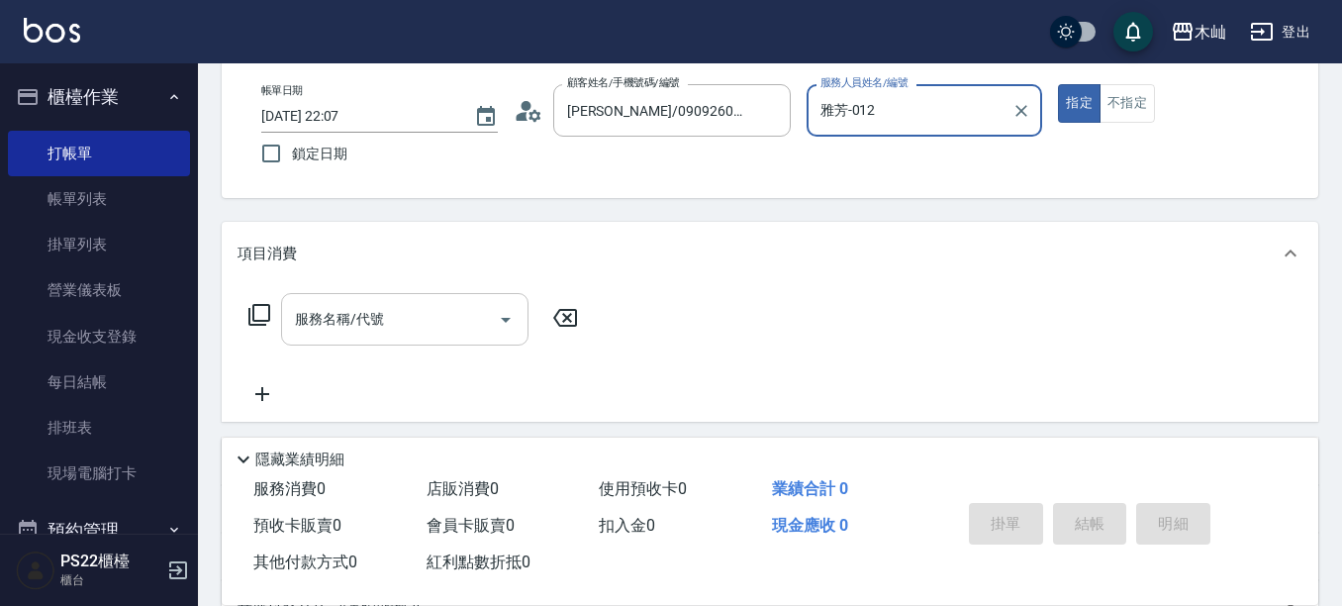
click at [438, 328] on input "服務名稱/代號" at bounding box center [390, 319] width 200 height 35
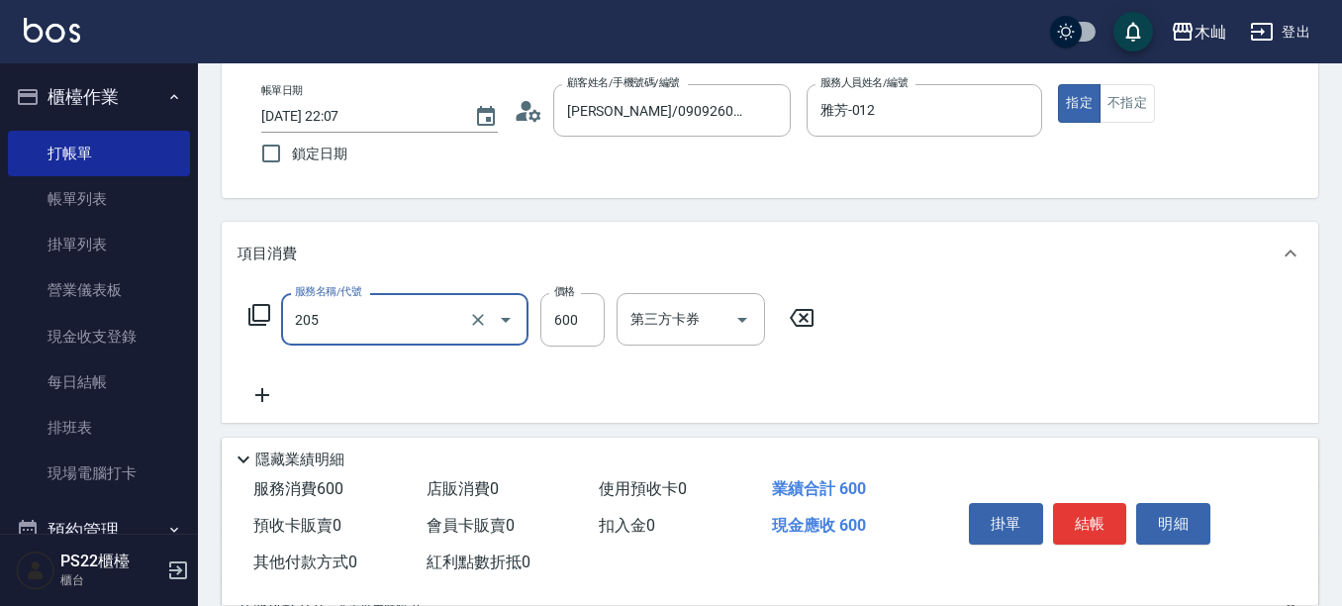
type input "A級洗剪(205)"
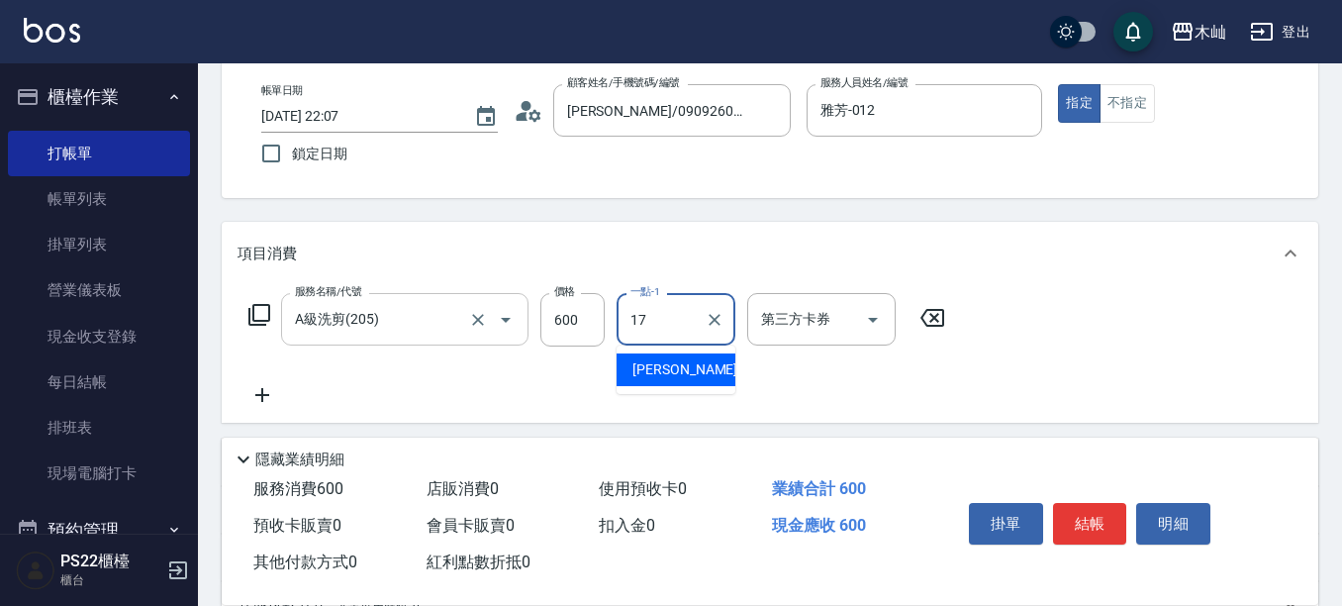
type input "[PERSON_NAME]-17"
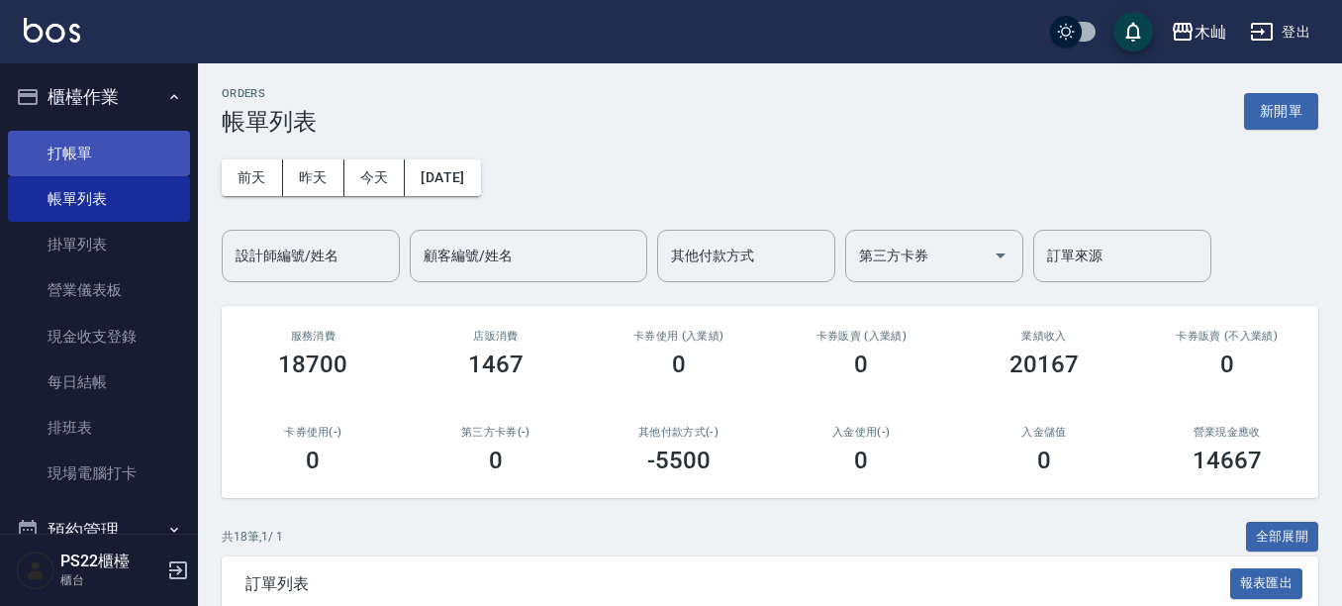
click at [138, 155] on link "打帳單" at bounding box center [99, 154] width 182 height 46
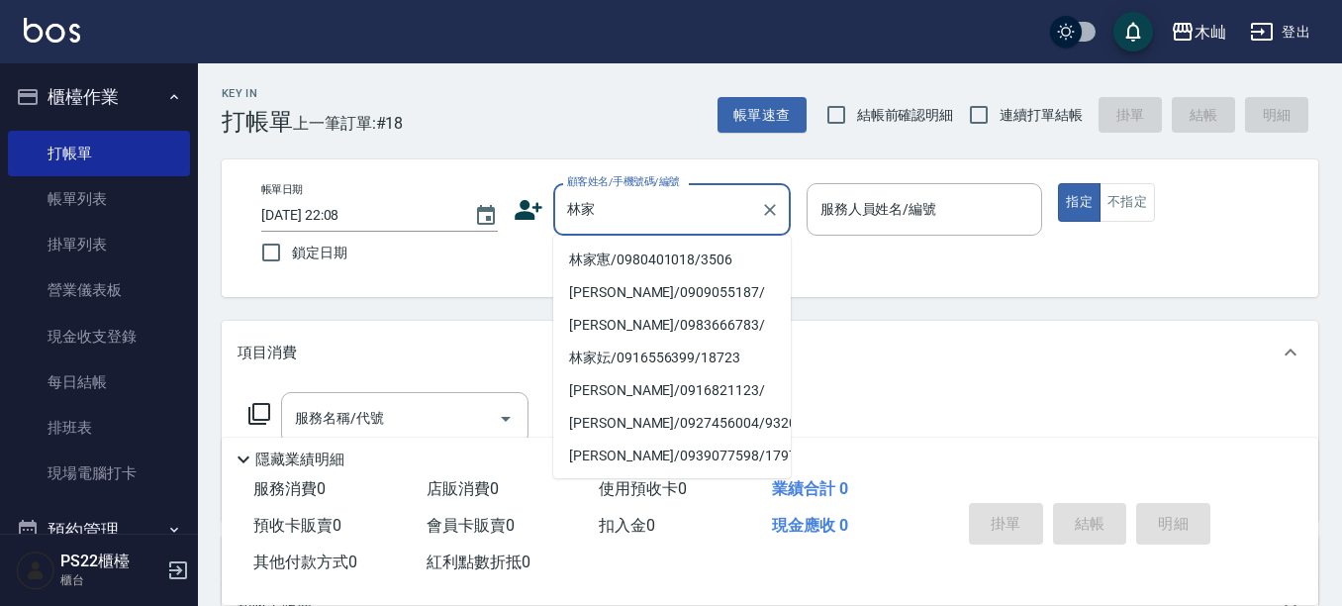
click at [661, 261] on li "林家寭/0980401018/3506" at bounding box center [672, 259] width 238 height 33
type input "林家寭/0980401018/3506"
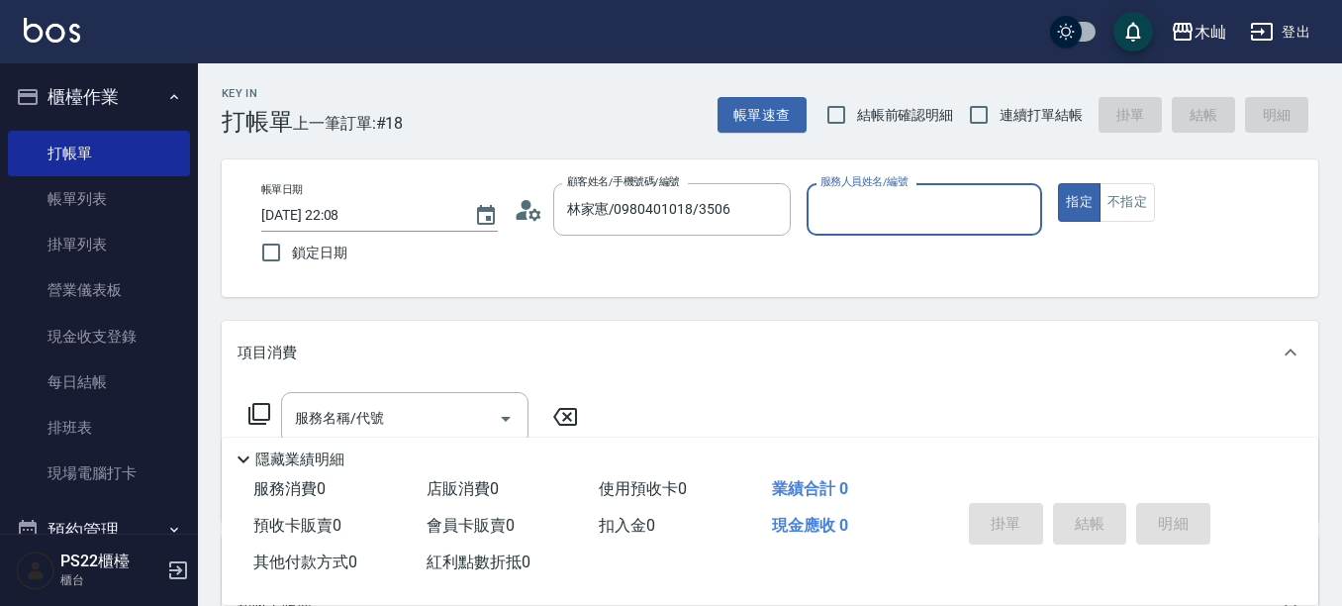
type input "雅芳-012"
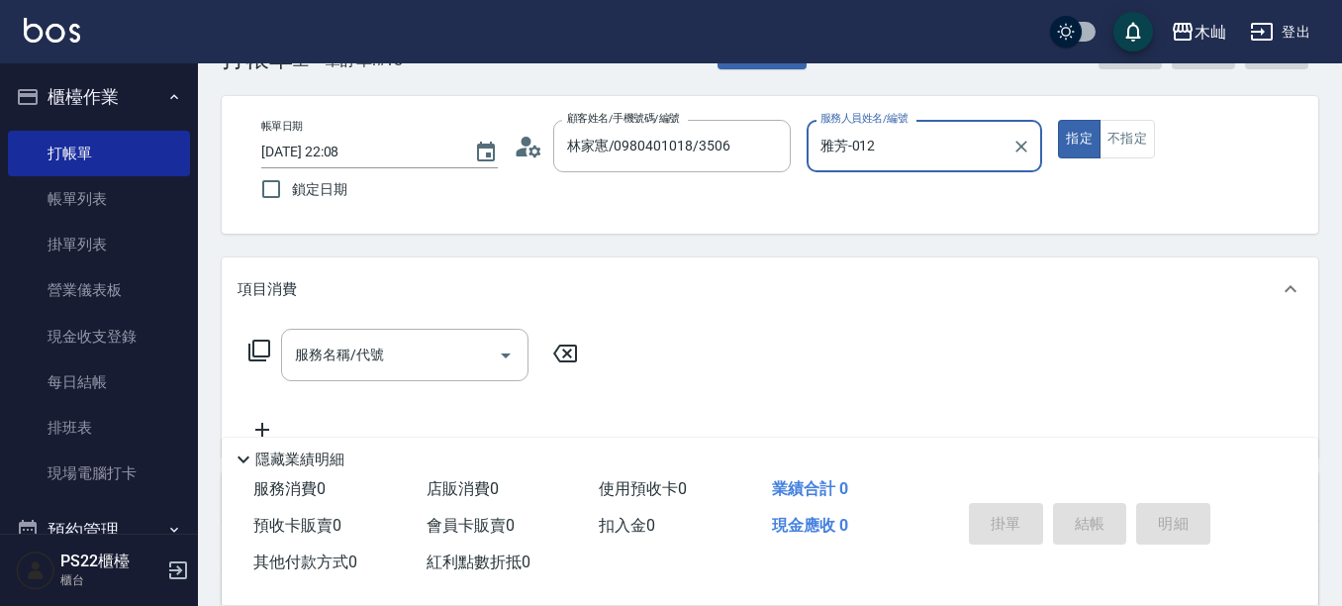
scroll to position [99, 0]
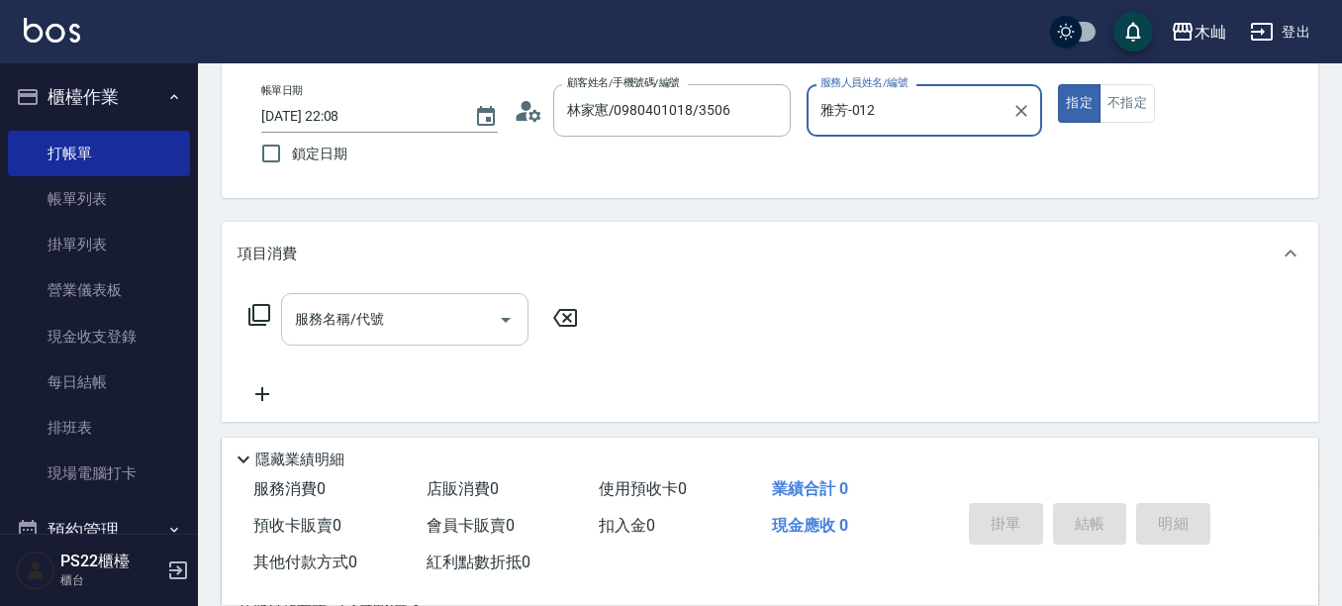
click at [439, 327] on input "服務名稱/代號" at bounding box center [390, 319] width 200 height 35
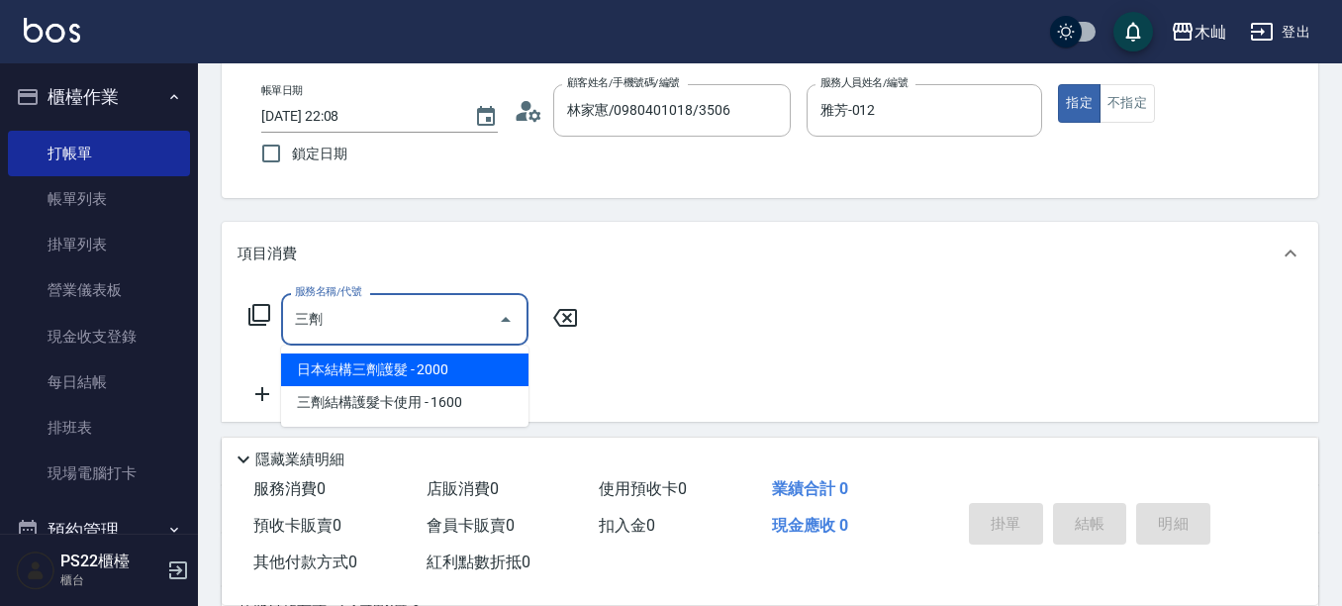
click at [450, 369] on span "日本結構三劑護髮 - 2000" at bounding box center [404, 369] width 247 height 33
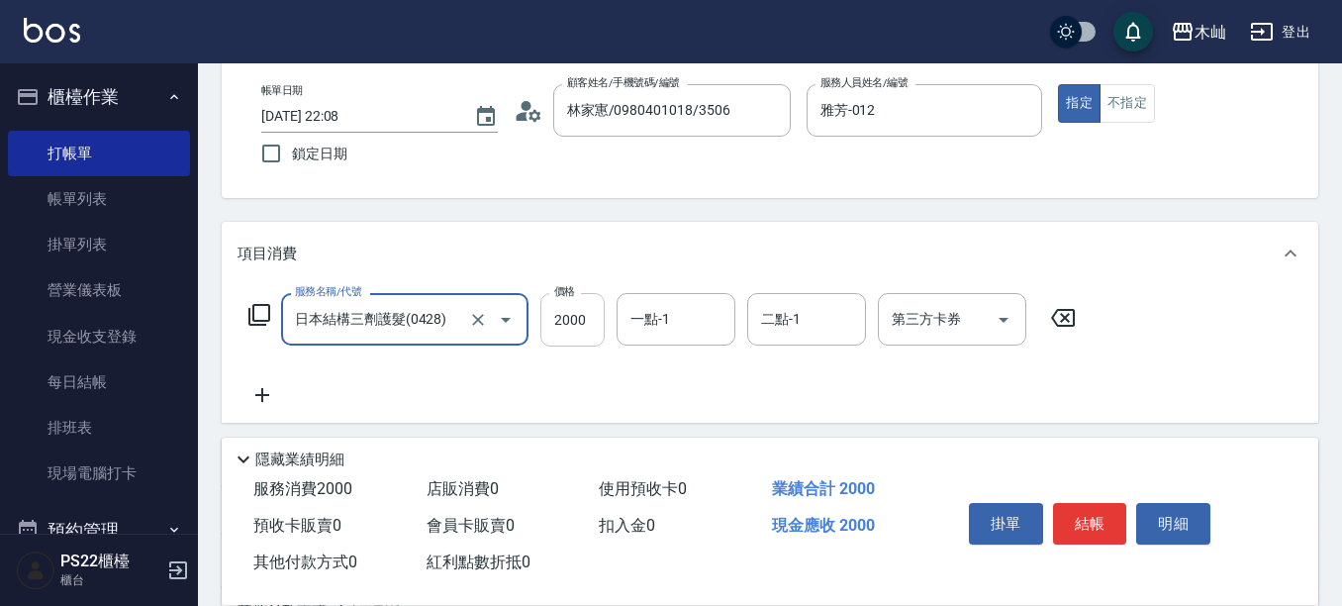
type input "日本結構三劑護髮(0428)"
click at [574, 324] on input "2000" at bounding box center [572, 319] width 64 height 53
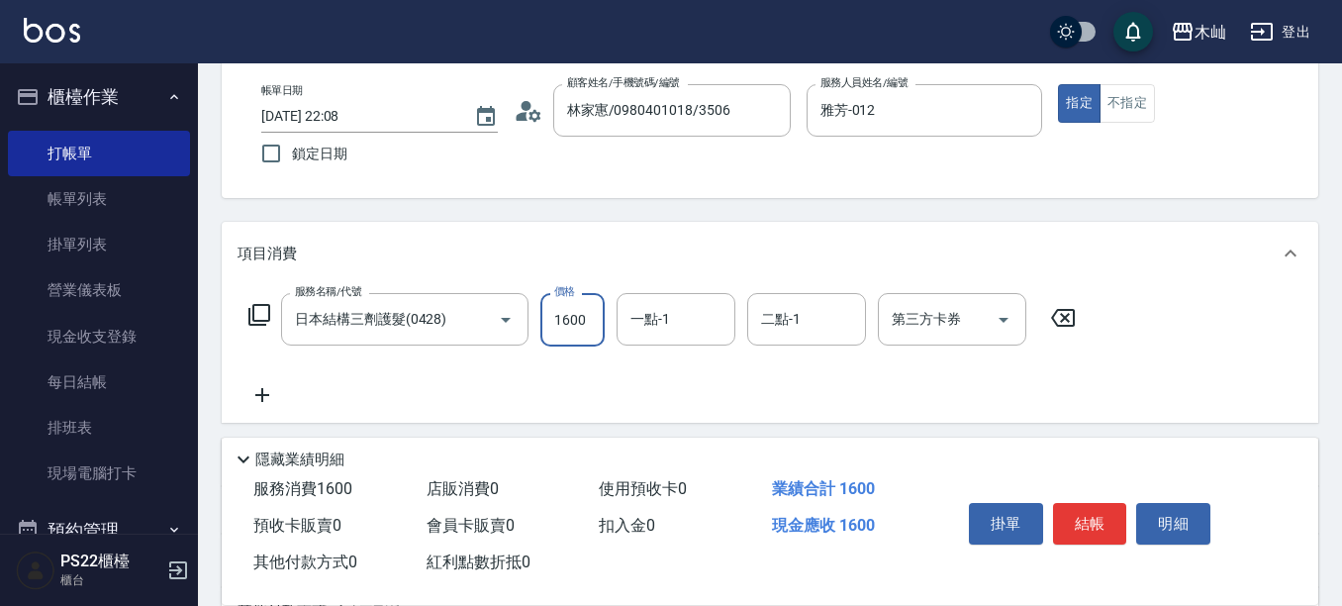
type input "1600"
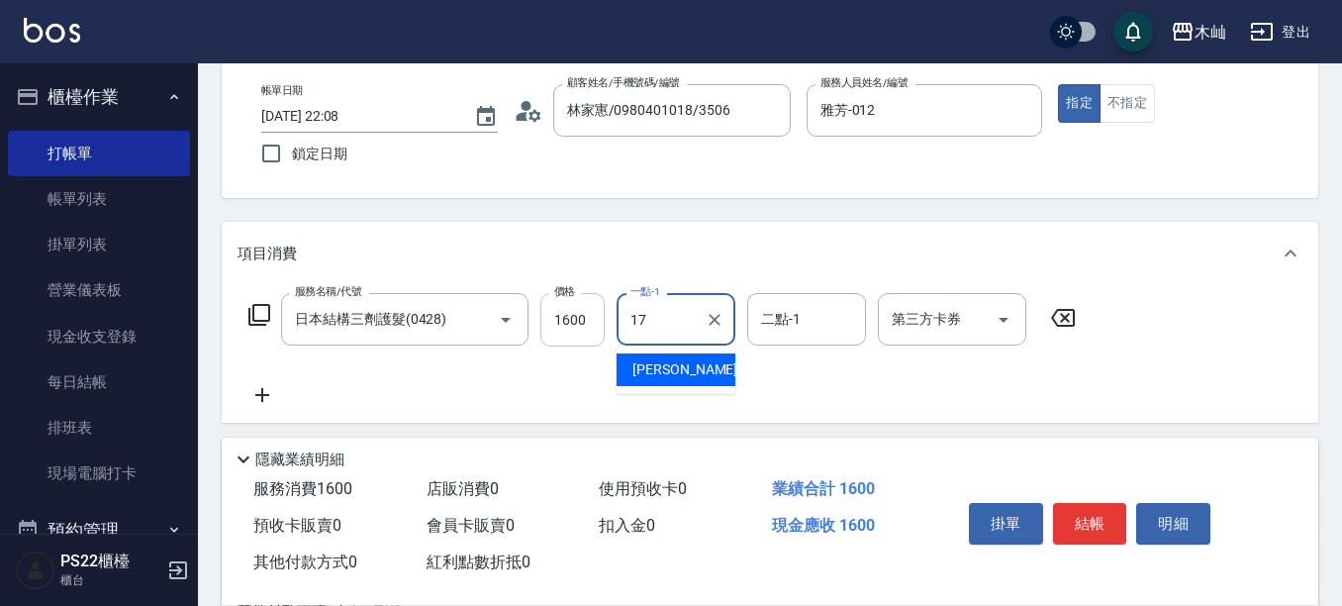
type input "[PERSON_NAME]-17"
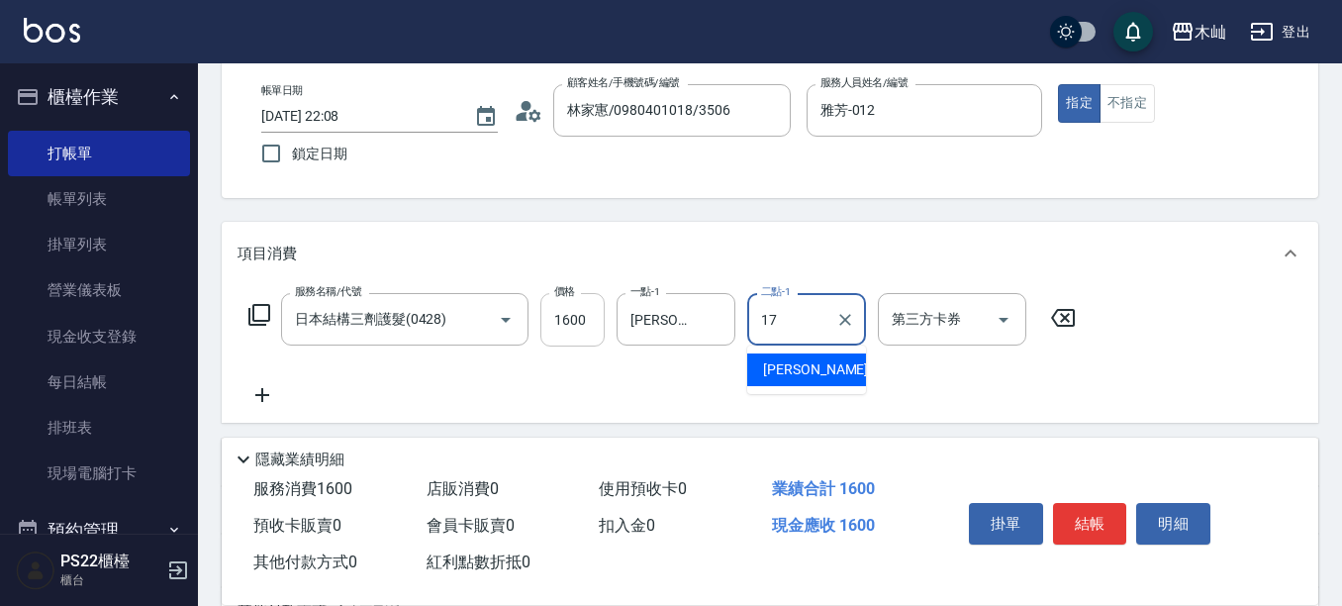
type input "[PERSON_NAME]-17"
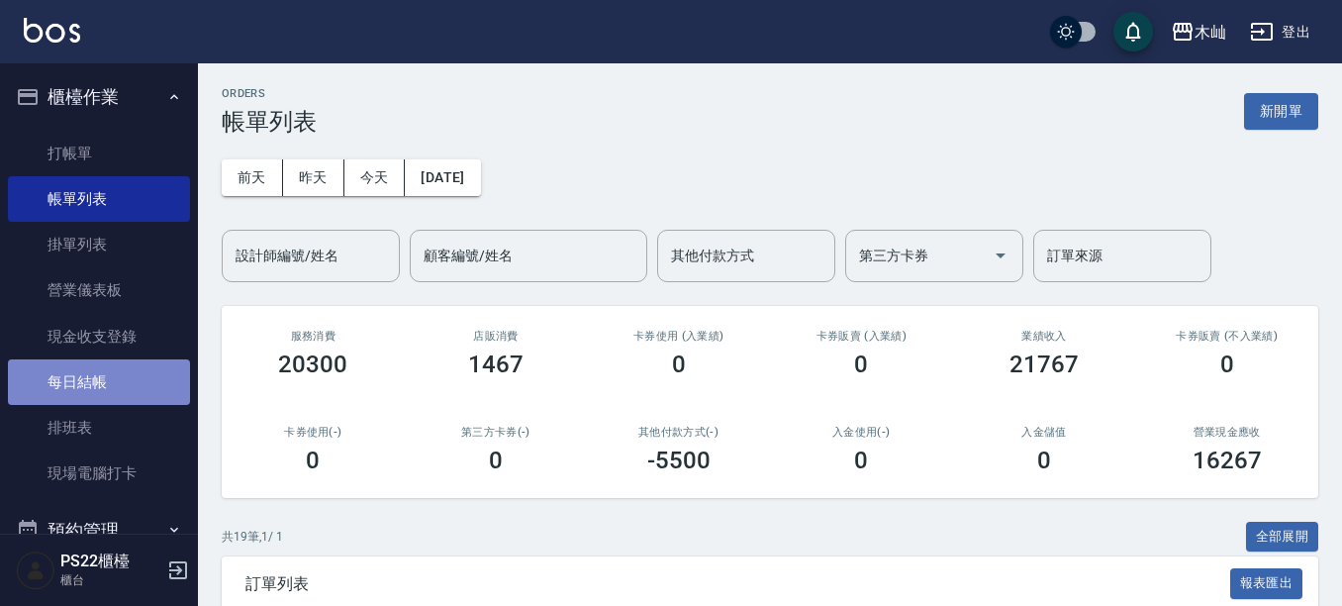
click at [118, 372] on link "每日結帳" at bounding box center [99, 382] width 182 height 46
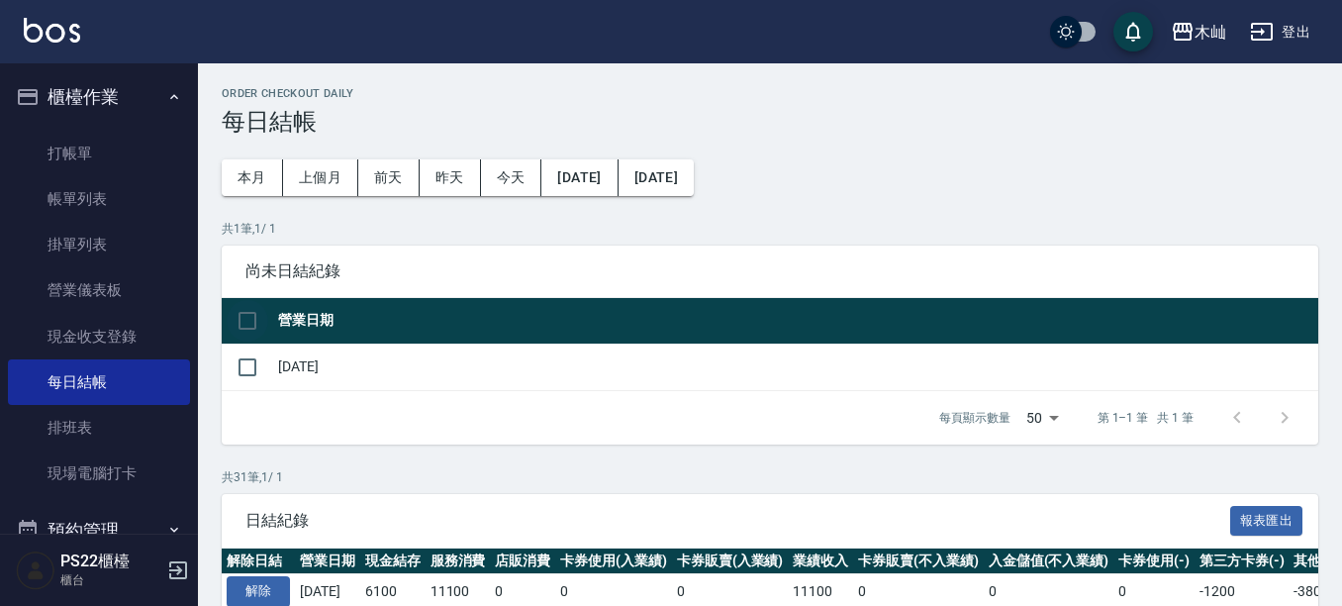
click at [243, 320] on input "checkbox" at bounding box center [248, 321] width 42 height 42
checkbox input "true"
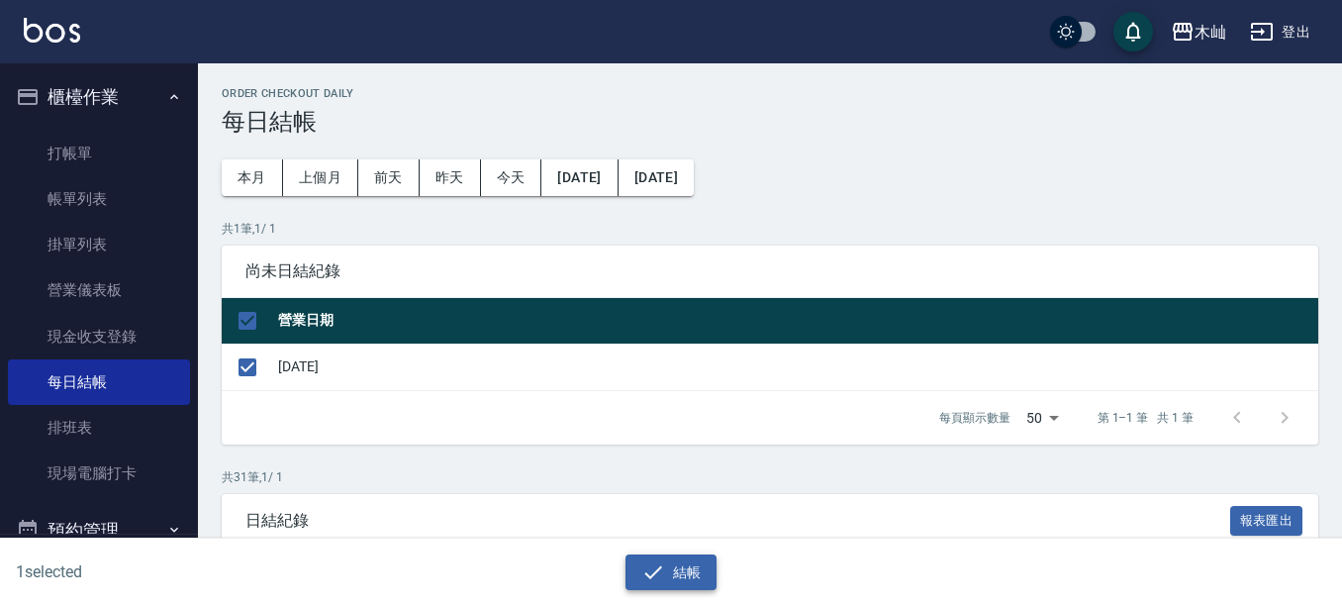
click at [645, 577] on icon "button" at bounding box center [653, 572] width 24 height 24
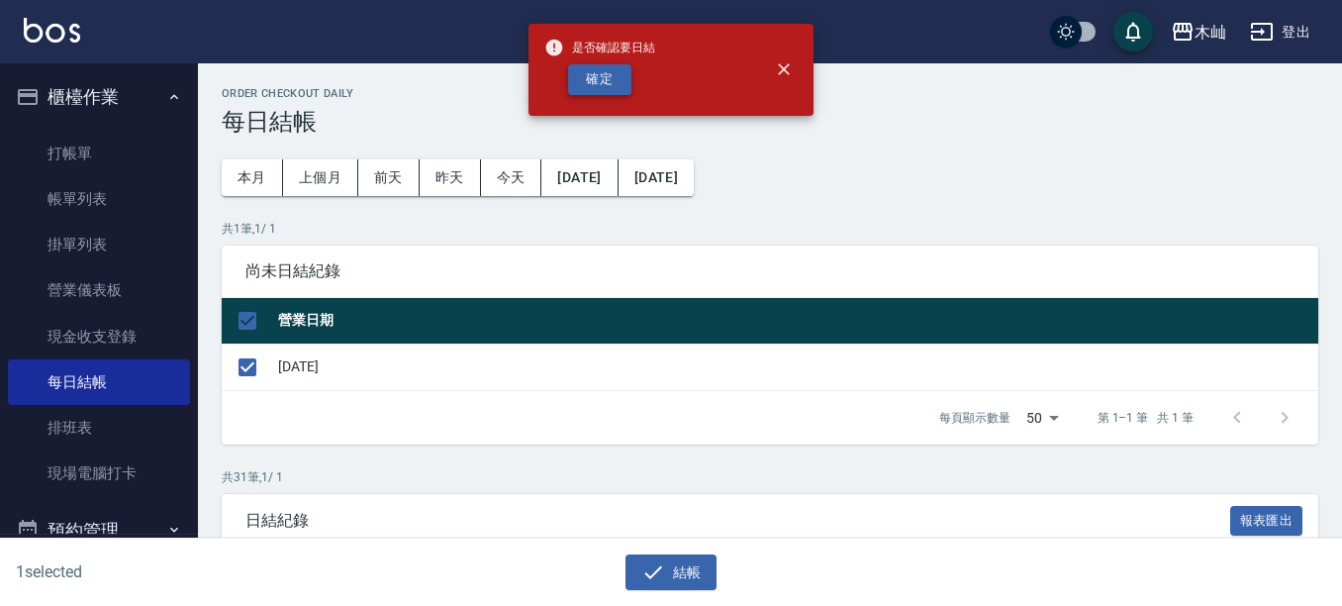
click at [612, 72] on button "確定" at bounding box center [599, 79] width 63 height 31
checkbox input "false"
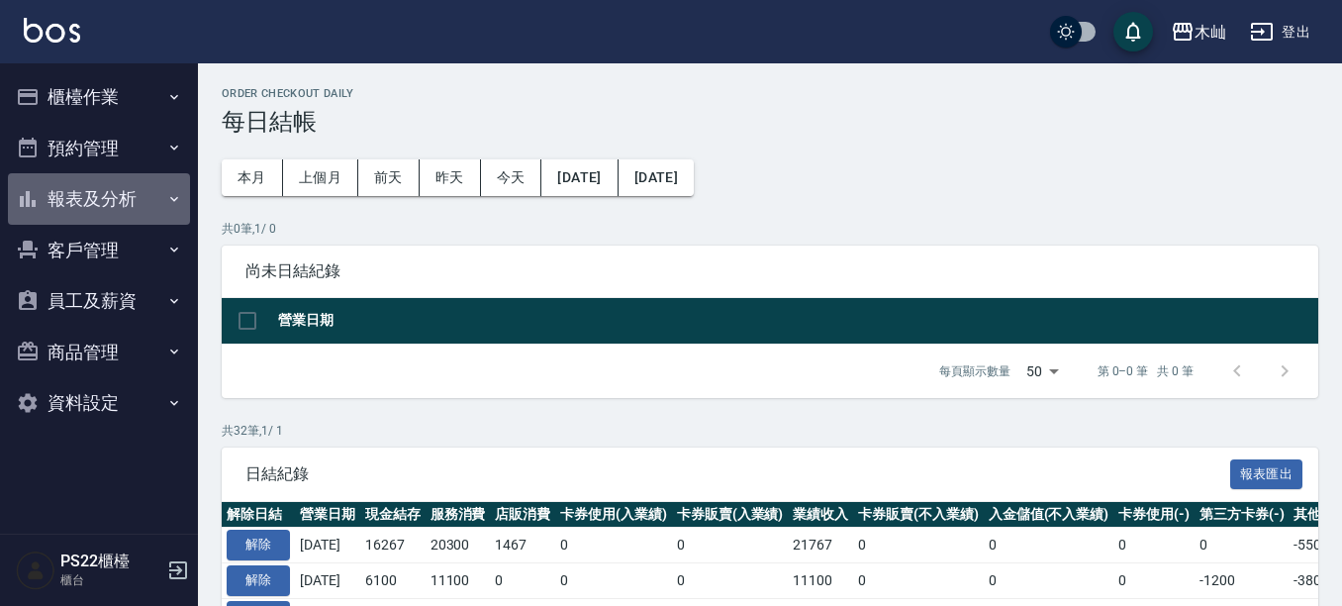
click at [144, 194] on button "報表及分析" at bounding box center [99, 198] width 182 height 51
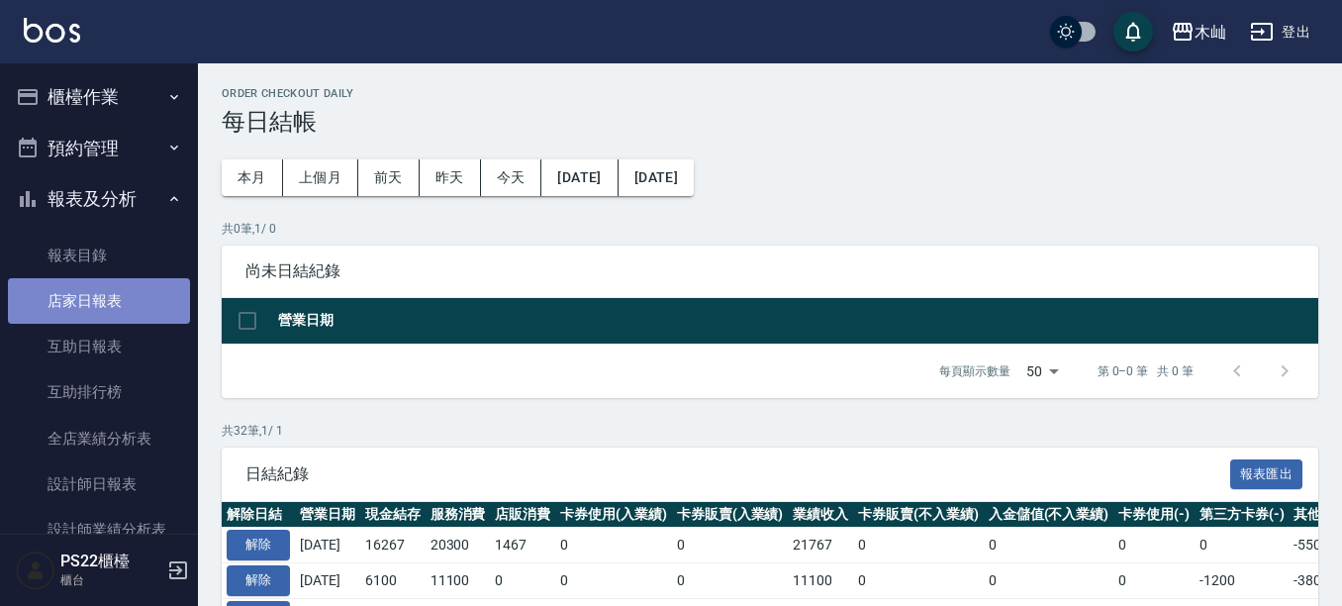
click at [138, 298] on link "店家日報表" at bounding box center [99, 301] width 182 height 46
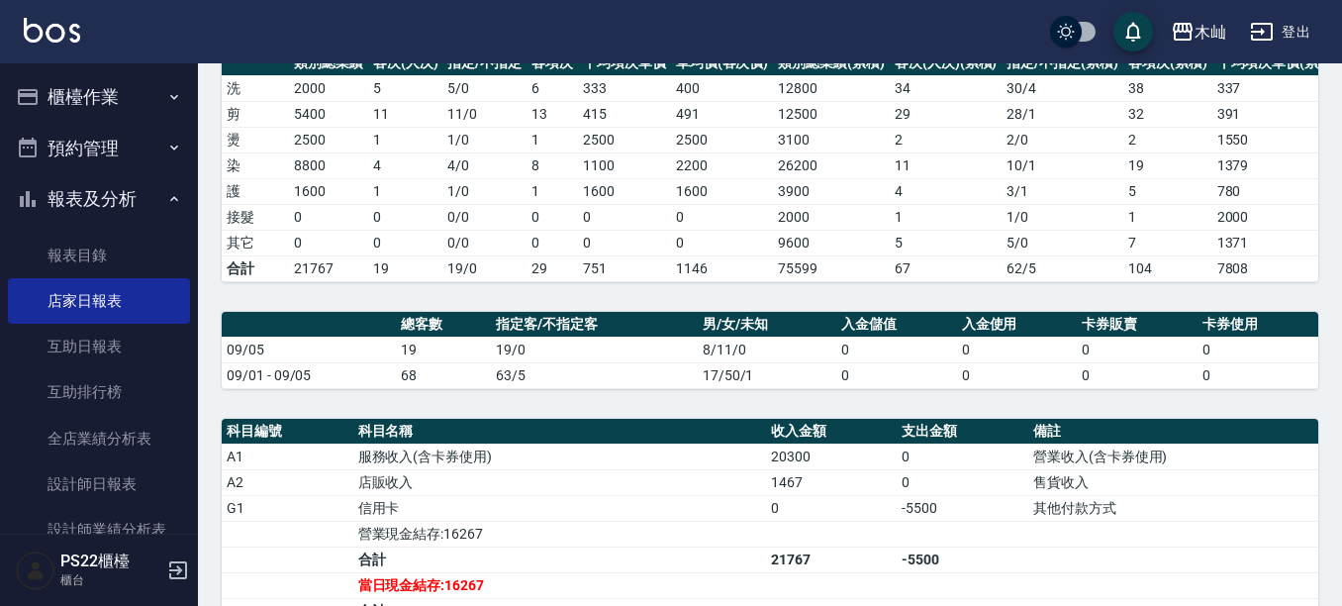
scroll to position [396, 0]
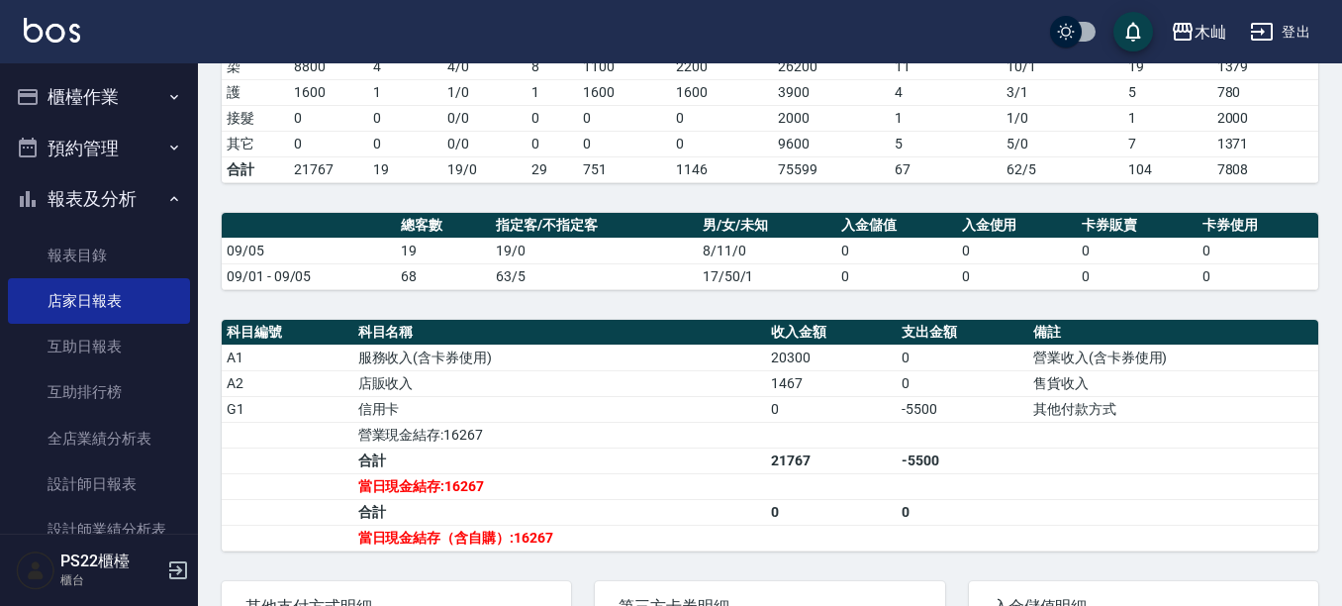
click at [133, 104] on button "櫃檯作業" at bounding box center [99, 96] width 182 height 51
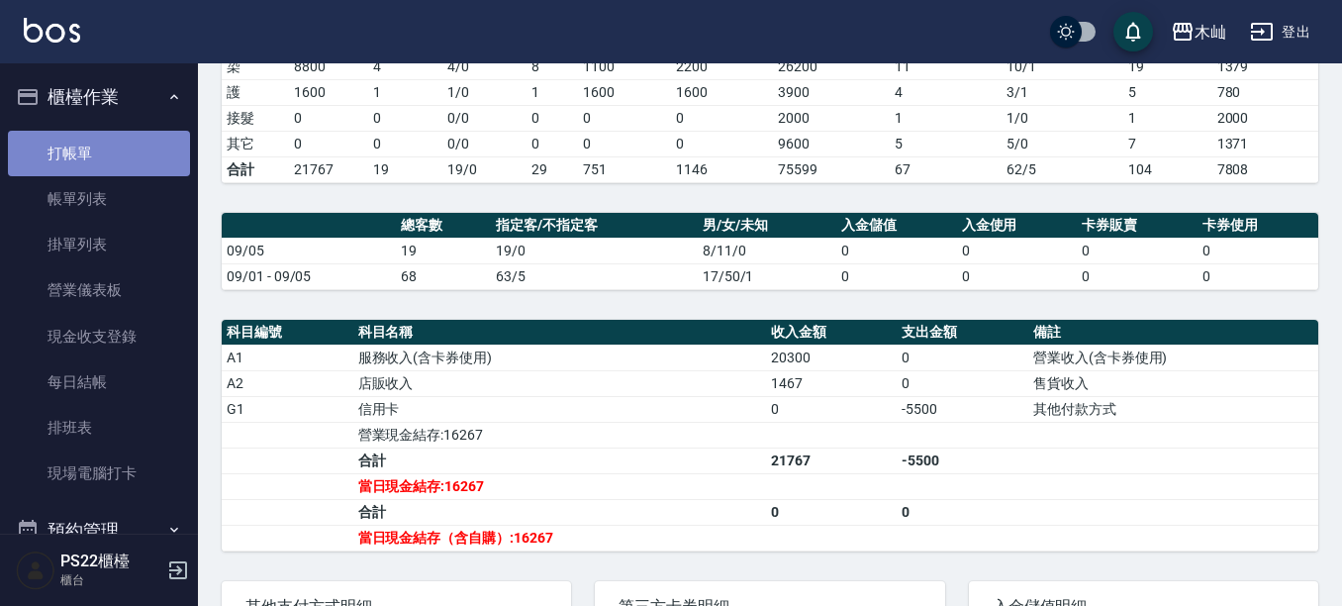
click at [141, 143] on link "打帳單" at bounding box center [99, 154] width 182 height 46
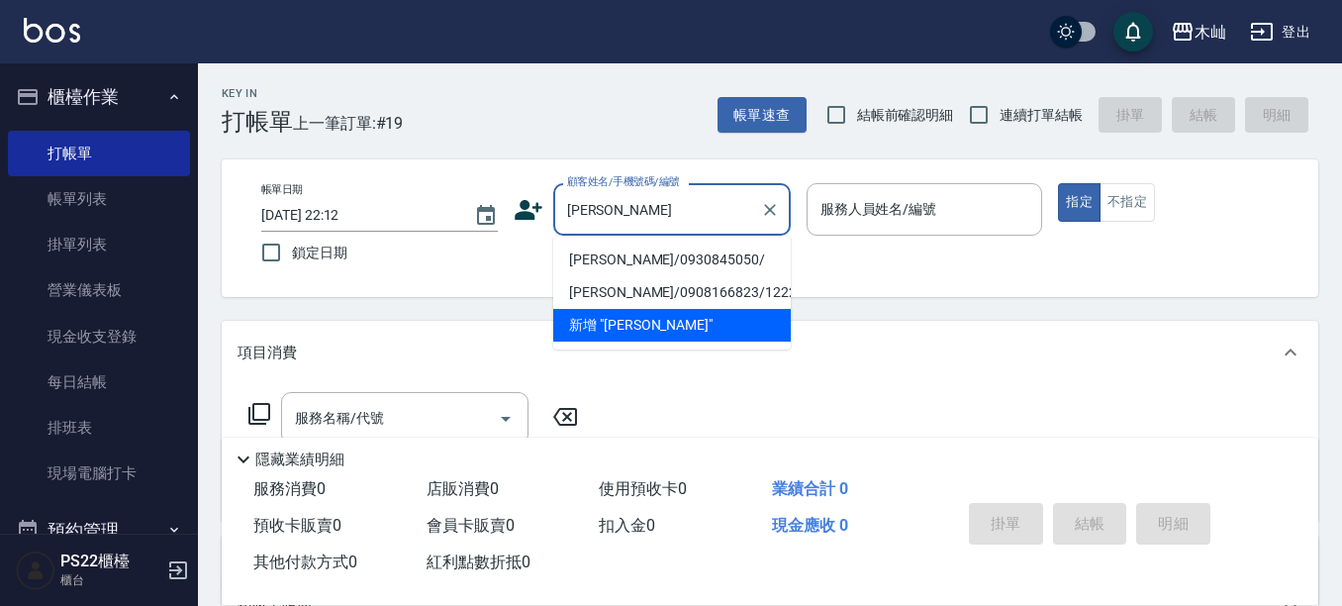
drag, startPoint x: 629, startPoint y: 260, endPoint x: 615, endPoint y: 275, distance: 21.0
click at [629, 260] on li "王毓婉/0930845050/" at bounding box center [672, 259] width 238 height 33
type input "王毓婉/0930845050/"
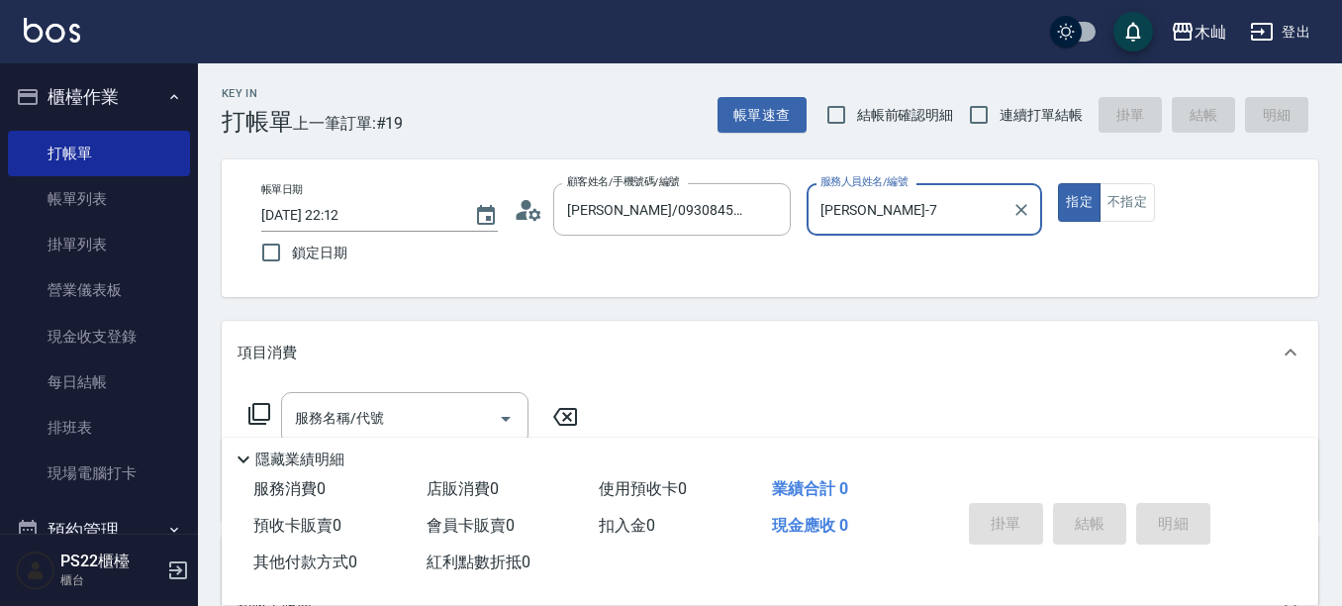
click at [810, 215] on div "玟玟-7 服務人員姓名/編號" at bounding box center [925, 209] width 237 height 52
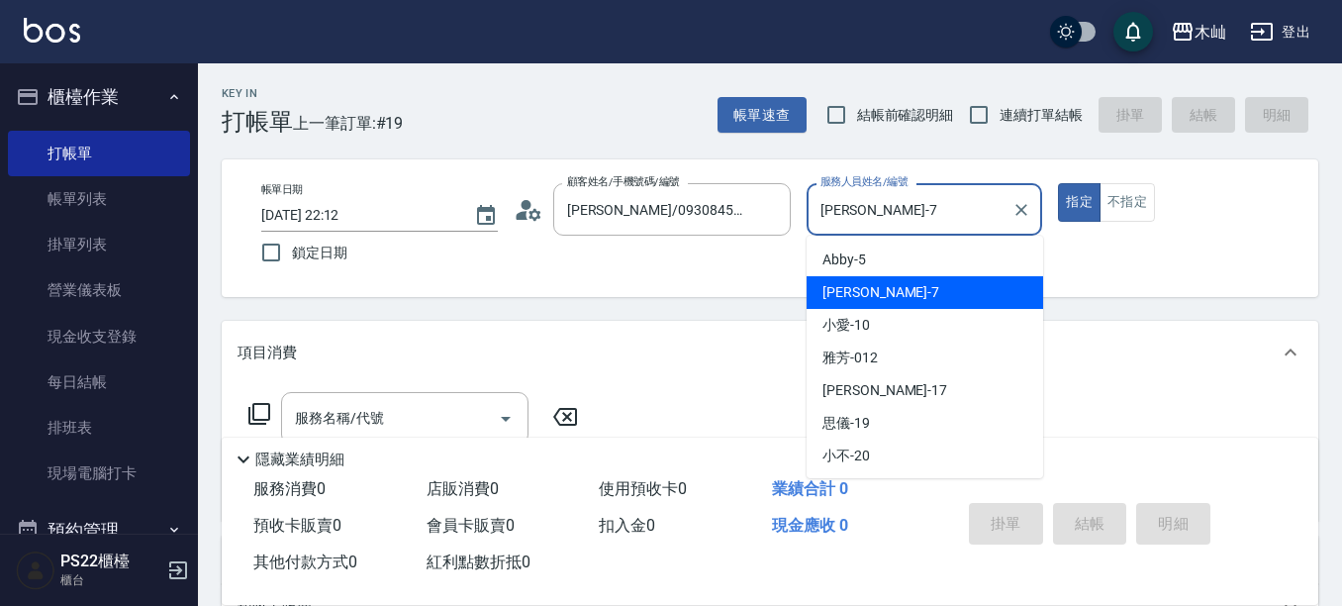
click at [810, 215] on div "玟玟-7 服務人員姓名/編號" at bounding box center [925, 209] width 237 height 52
click at [855, 203] on input "玟玟-7" at bounding box center [909, 209] width 189 height 35
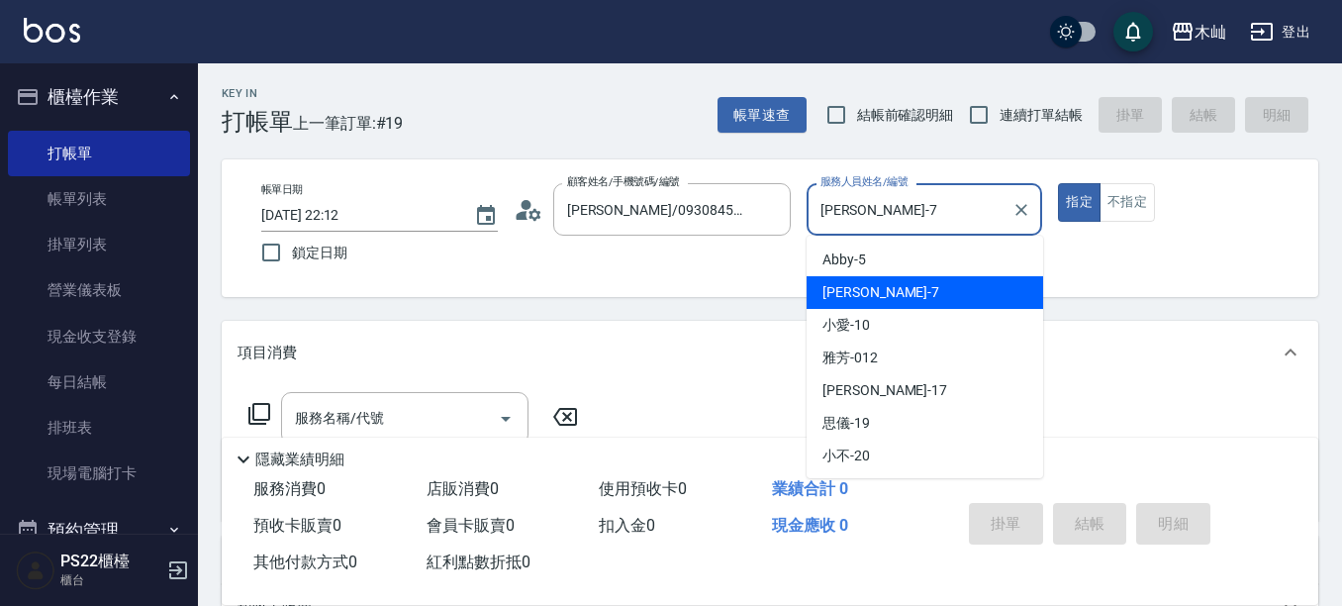
click at [855, 203] on input "玟玟-7" at bounding box center [909, 209] width 189 height 35
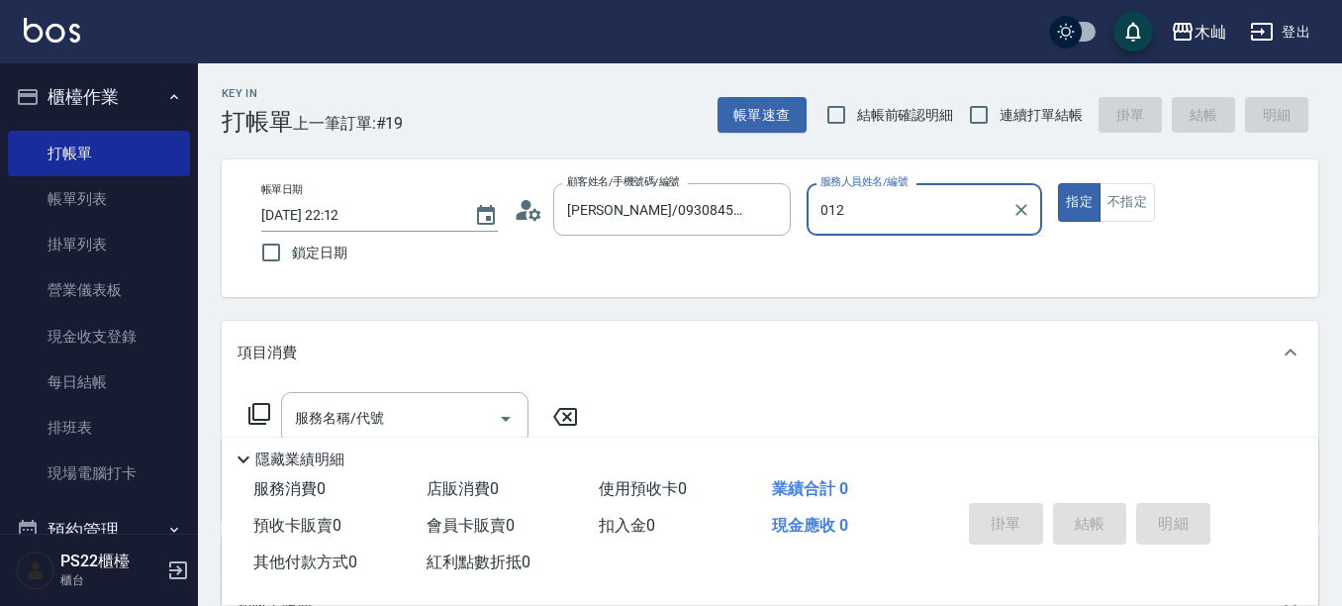
type input "012"
type button "true"
type input "雅芳-012"
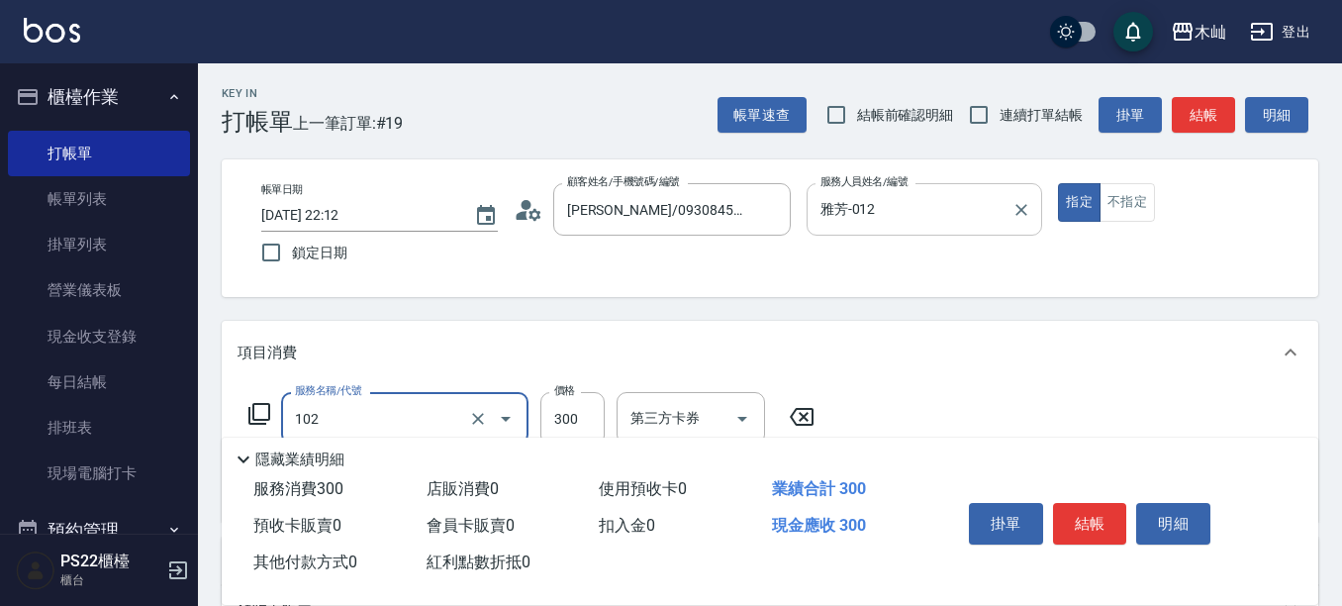
type input "精油洗髮(102)"
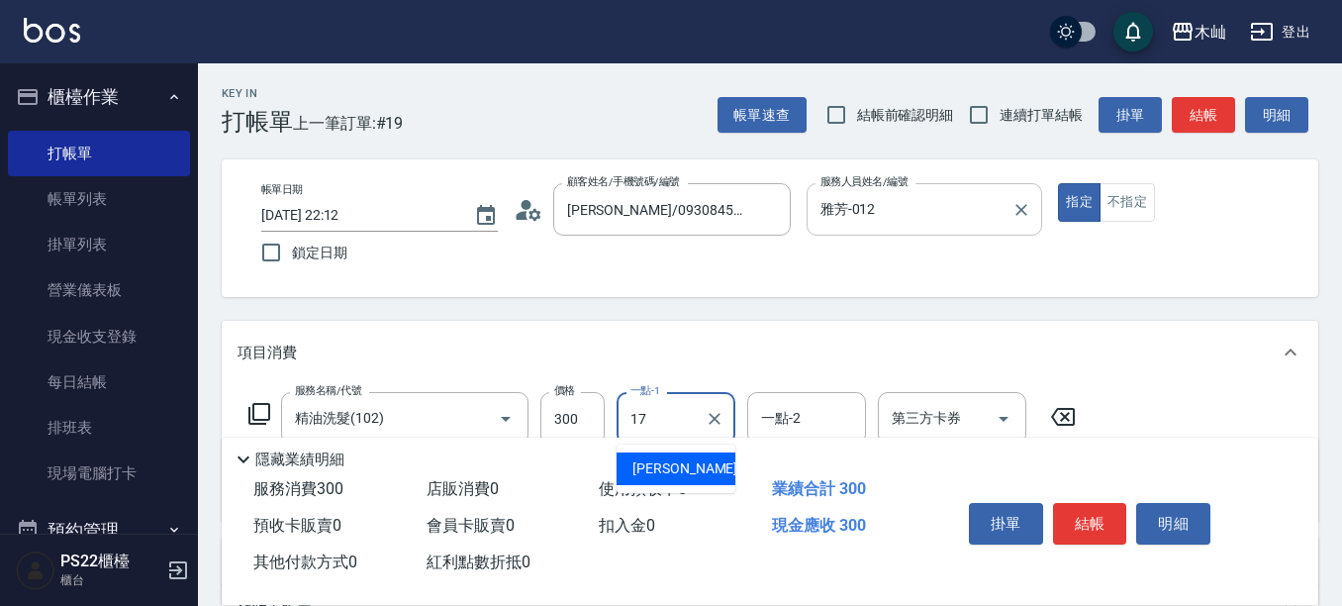
type input "[PERSON_NAME]-17"
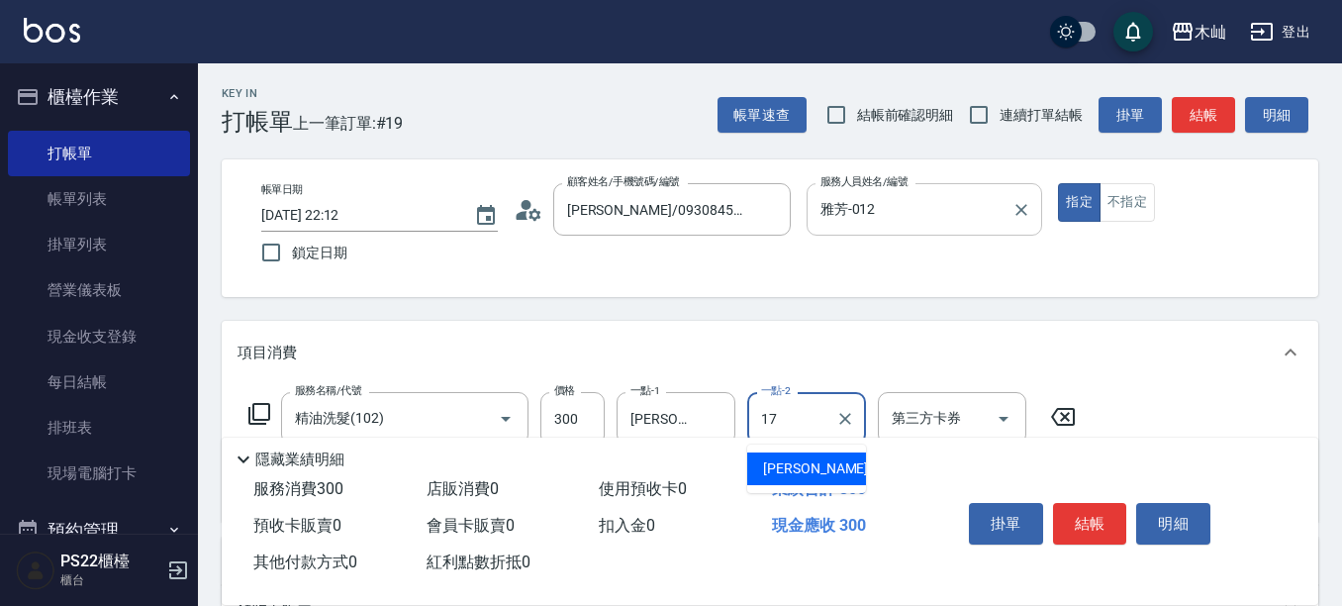
type input "[PERSON_NAME]-17"
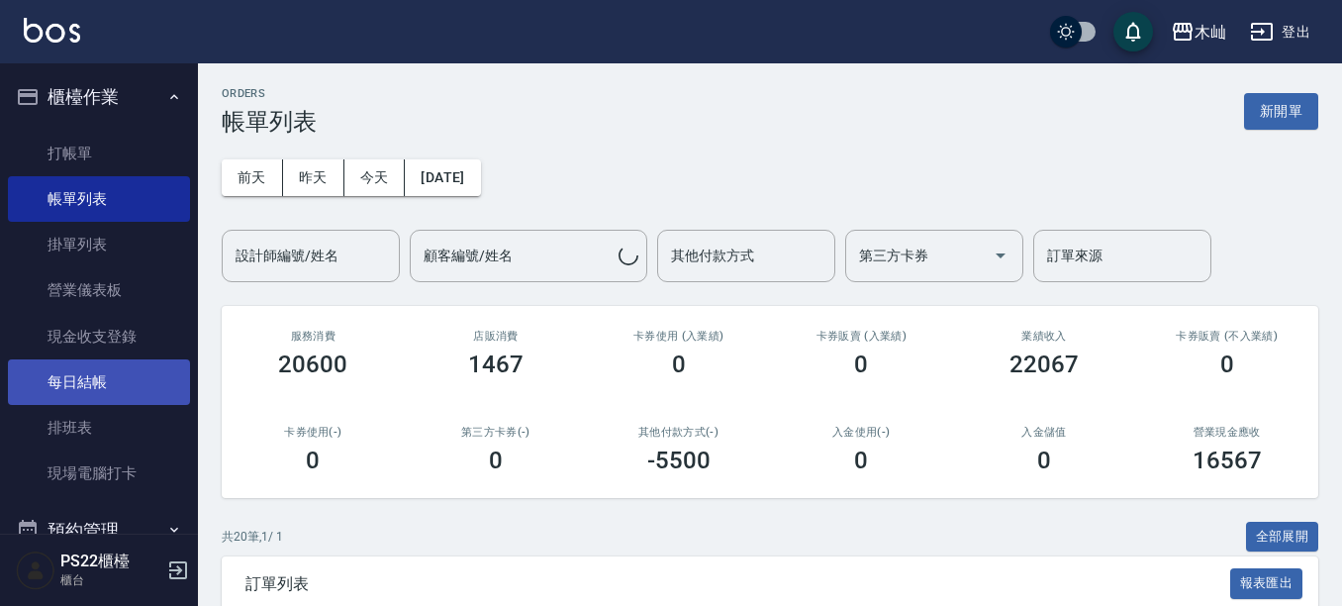
click at [142, 375] on link "每日結帳" at bounding box center [99, 382] width 182 height 46
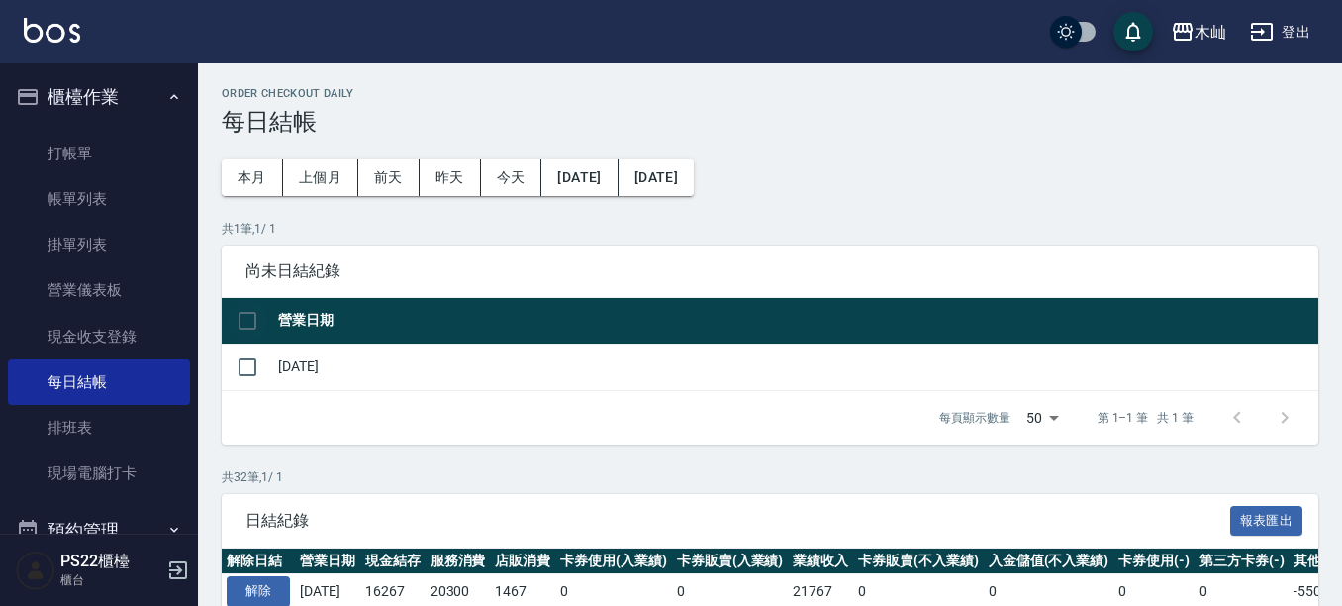
click at [245, 314] on input "checkbox" at bounding box center [248, 321] width 42 height 42
checkbox input "true"
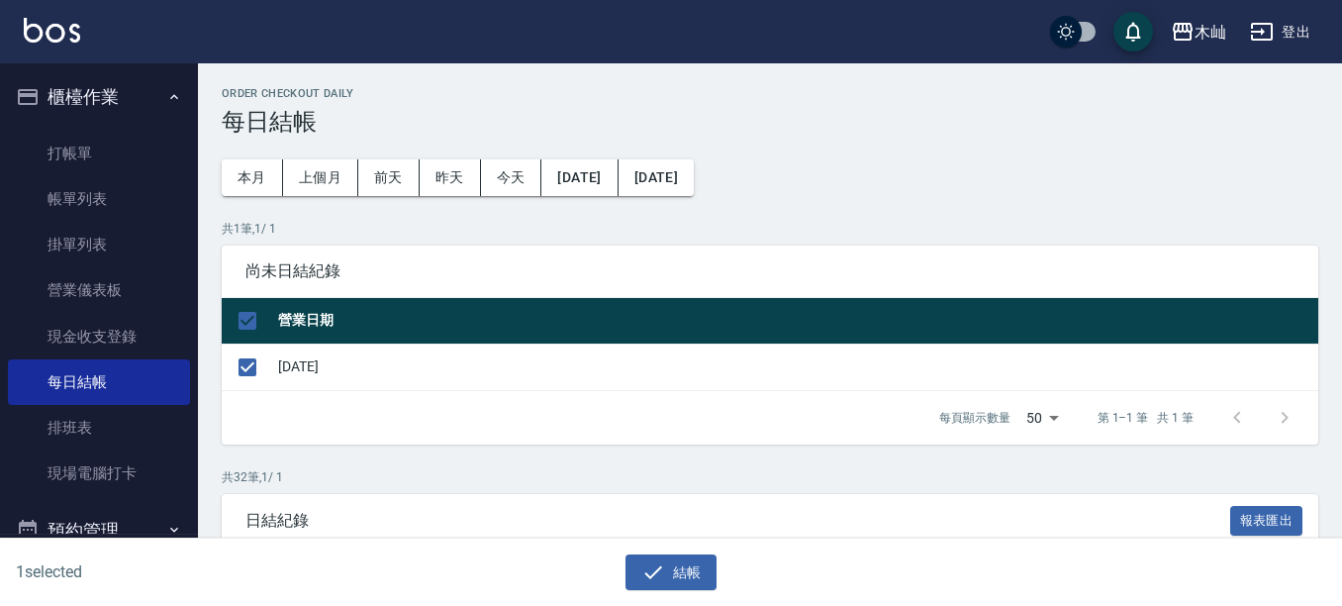
checkbox input "true"
click at [677, 571] on button "結帳" at bounding box center [671, 572] width 92 height 37
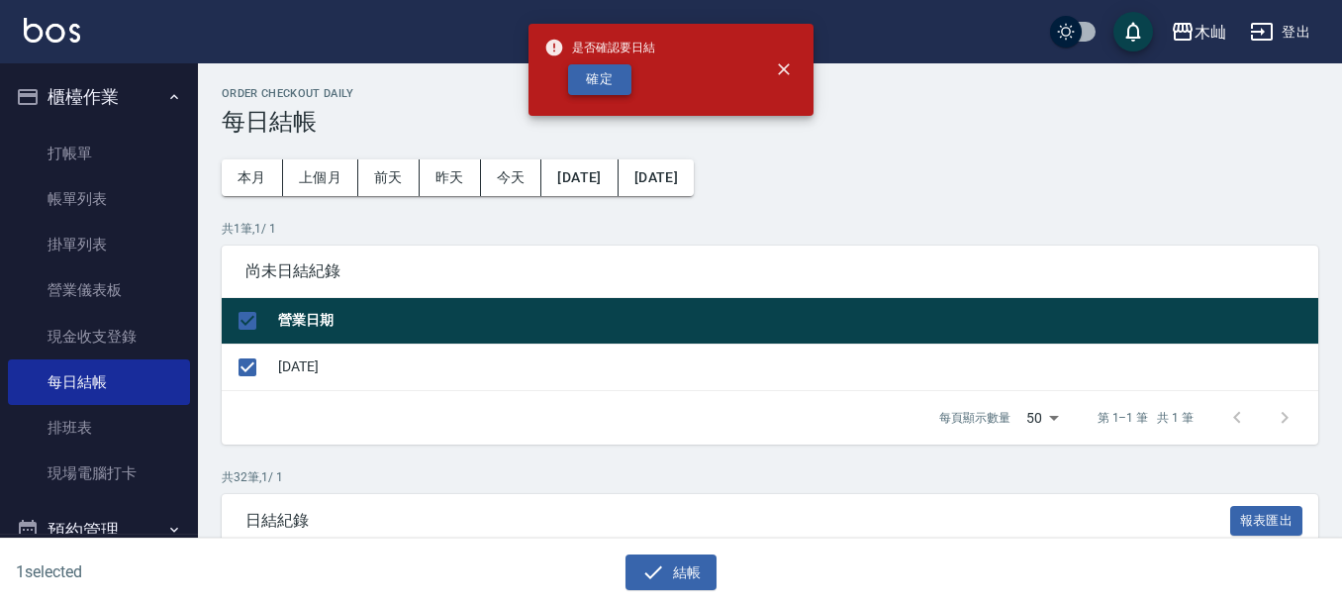
click at [587, 82] on button "確定" at bounding box center [599, 79] width 63 height 31
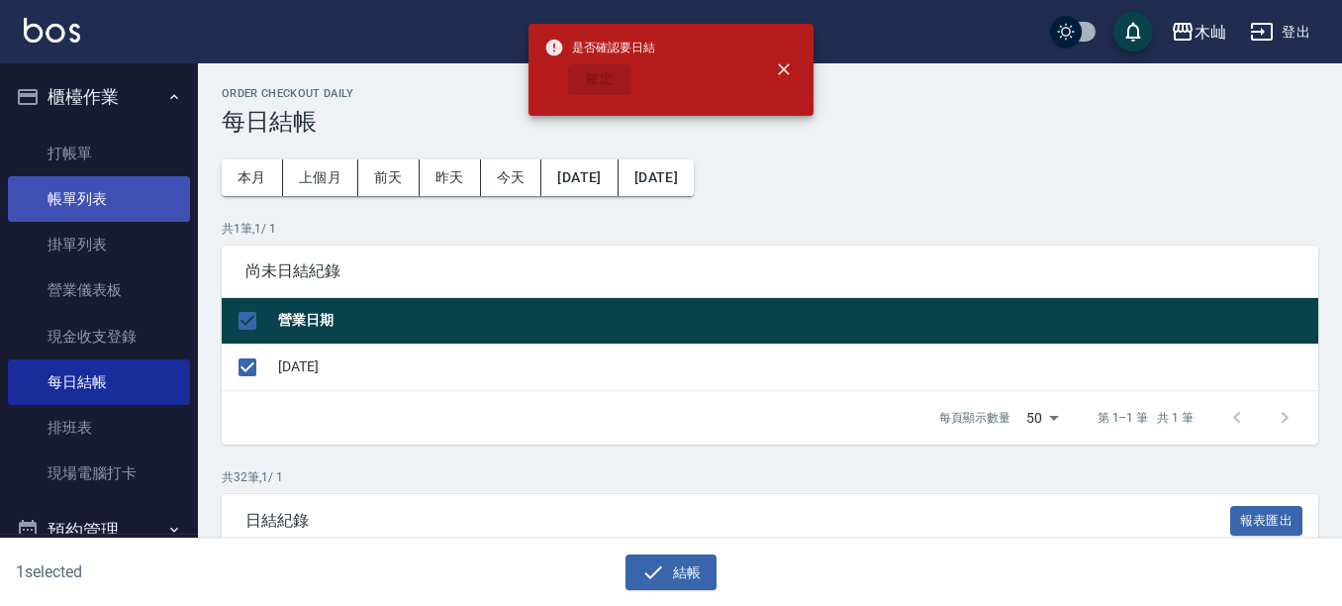
checkbox input "false"
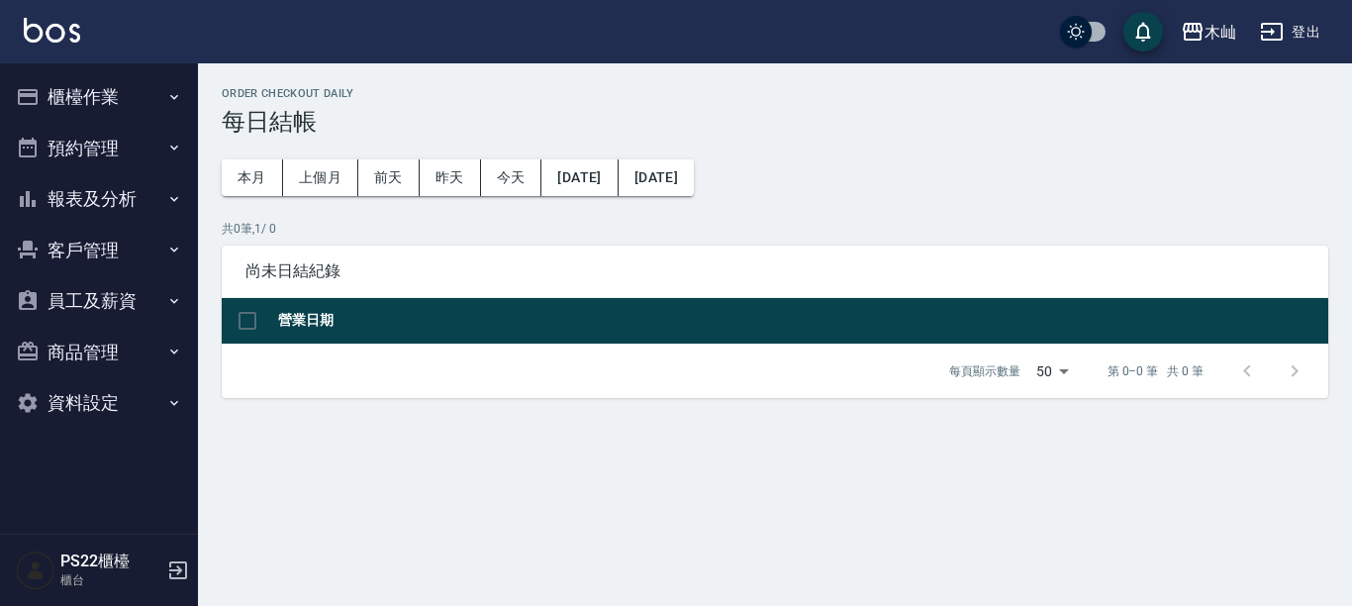
drag, startPoint x: 0, startPoint y: 0, endPoint x: 151, endPoint y: 280, distance: 318.4
click at [151, 200] on button "報表及分析" at bounding box center [99, 198] width 182 height 51
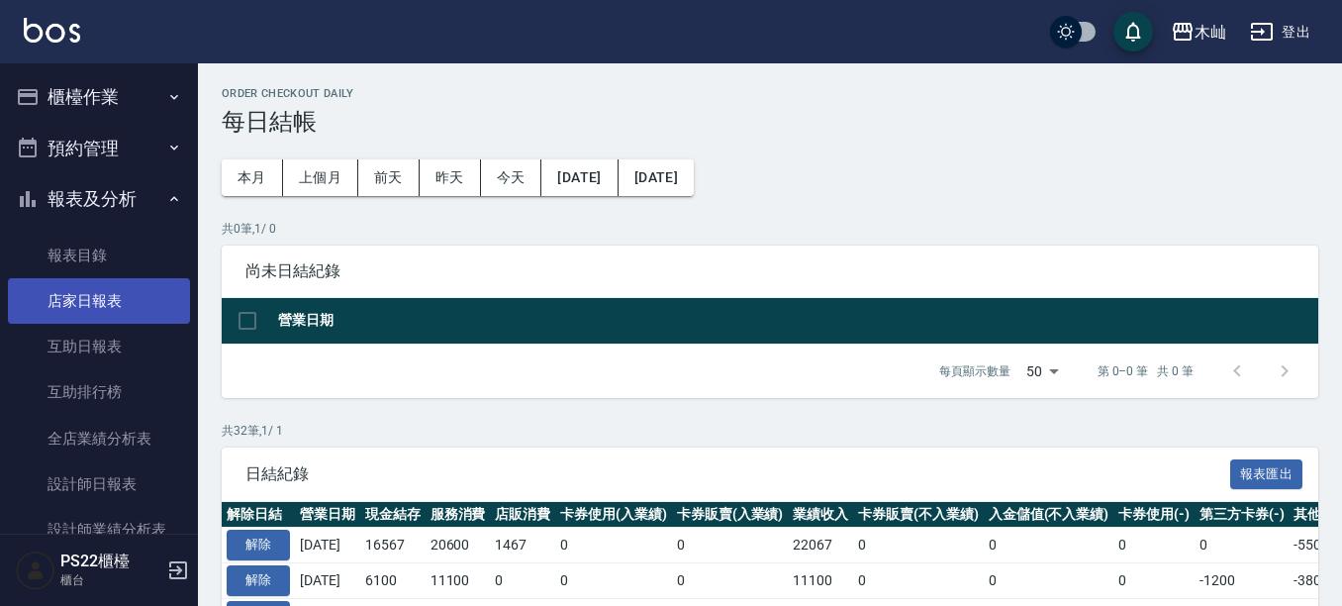
click at [139, 300] on link "店家日報表" at bounding box center [99, 301] width 182 height 46
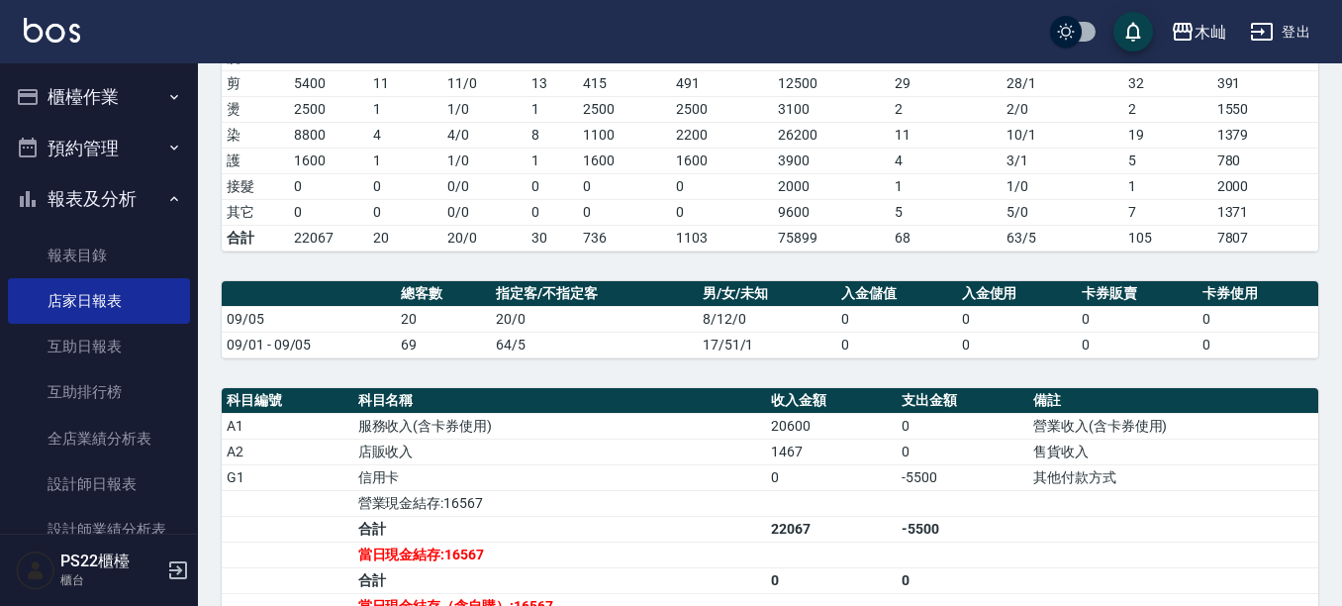
scroll to position [316, 0]
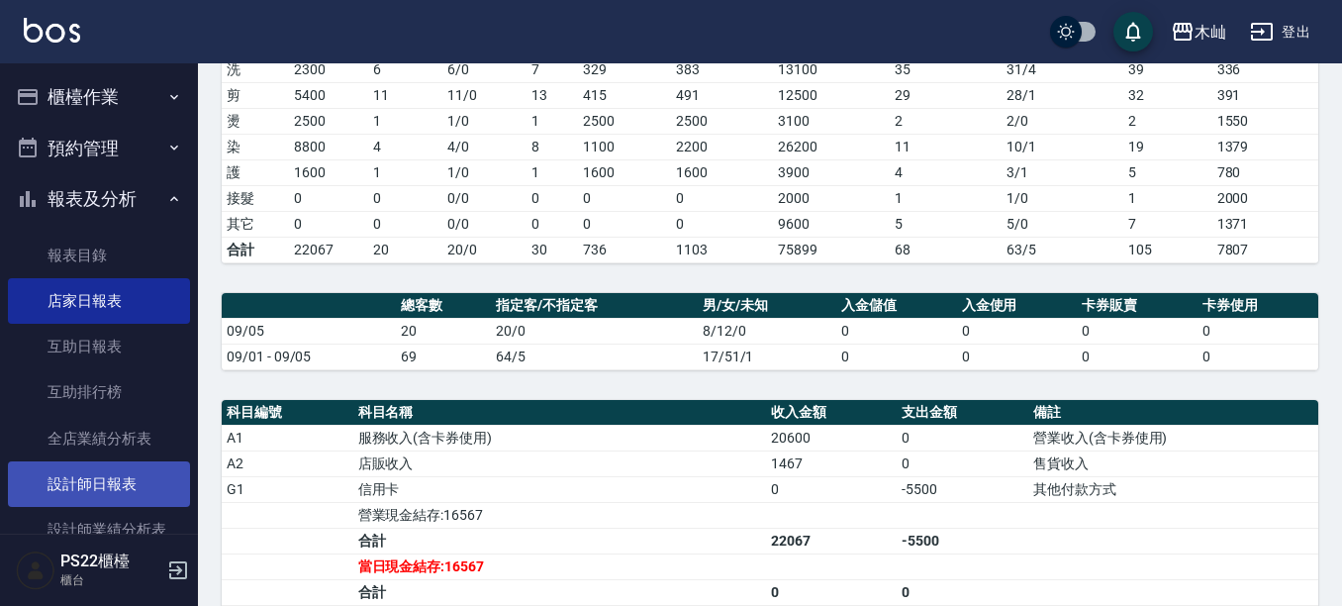
click at [114, 483] on link "設計師日報表" at bounding box center [99, 484] width 182 height 46
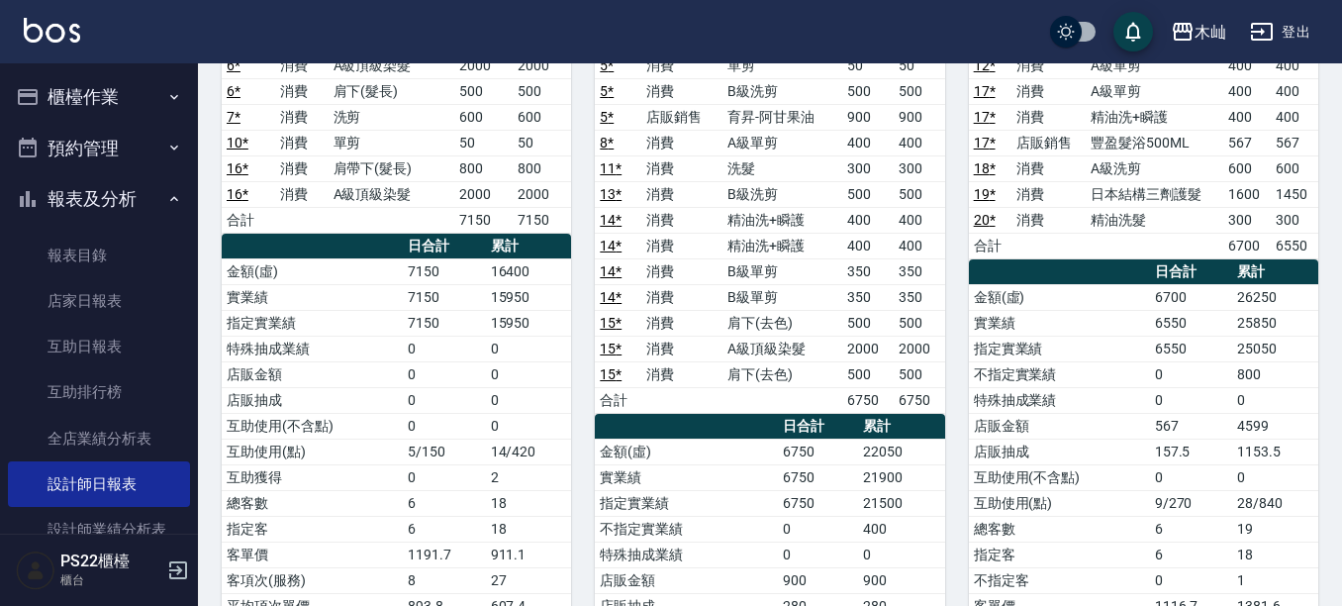
scroll to position [297, 0]
